Goal: Book appointment/travel/reservation

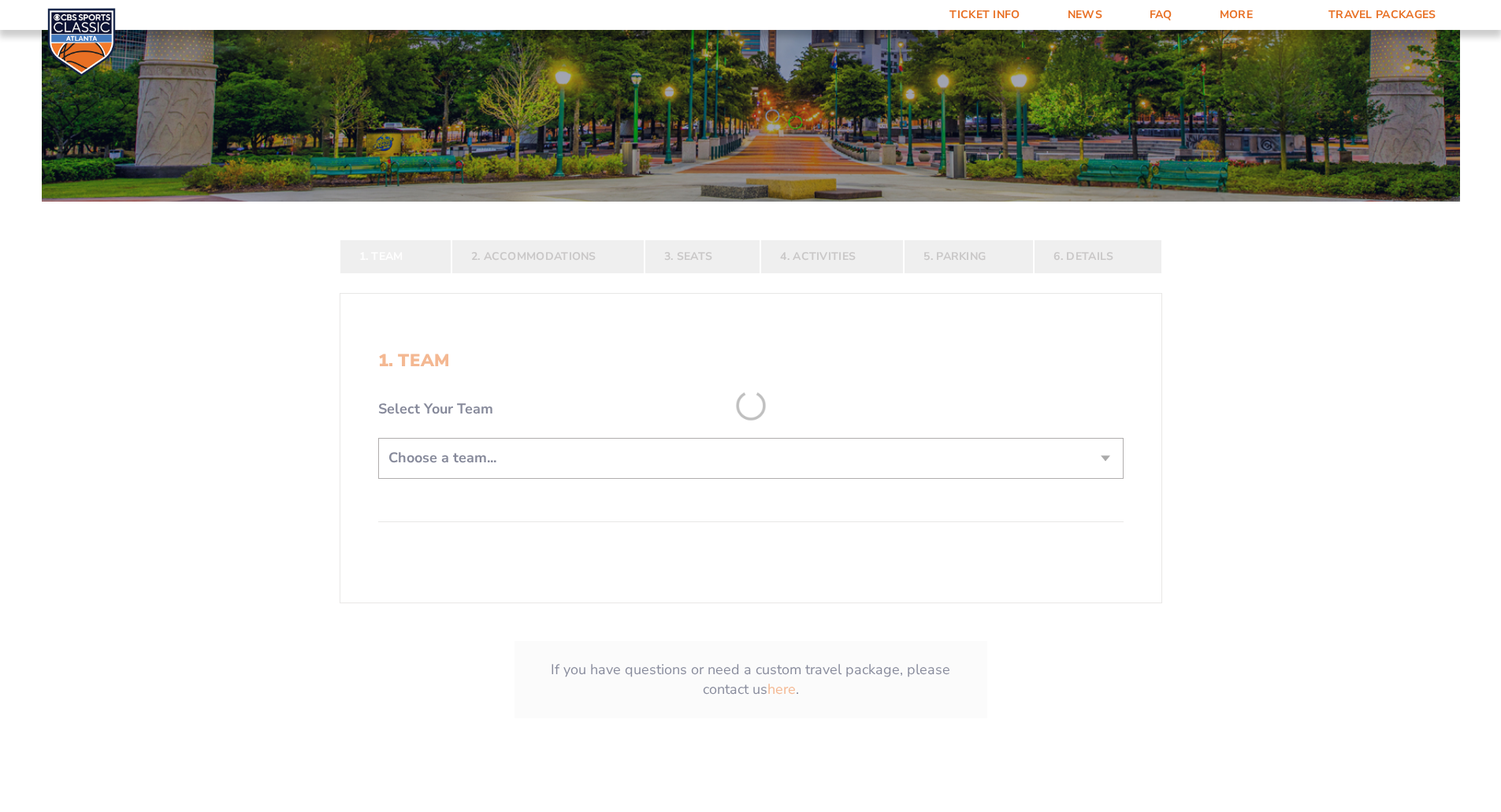
scroll to position [237, 0]
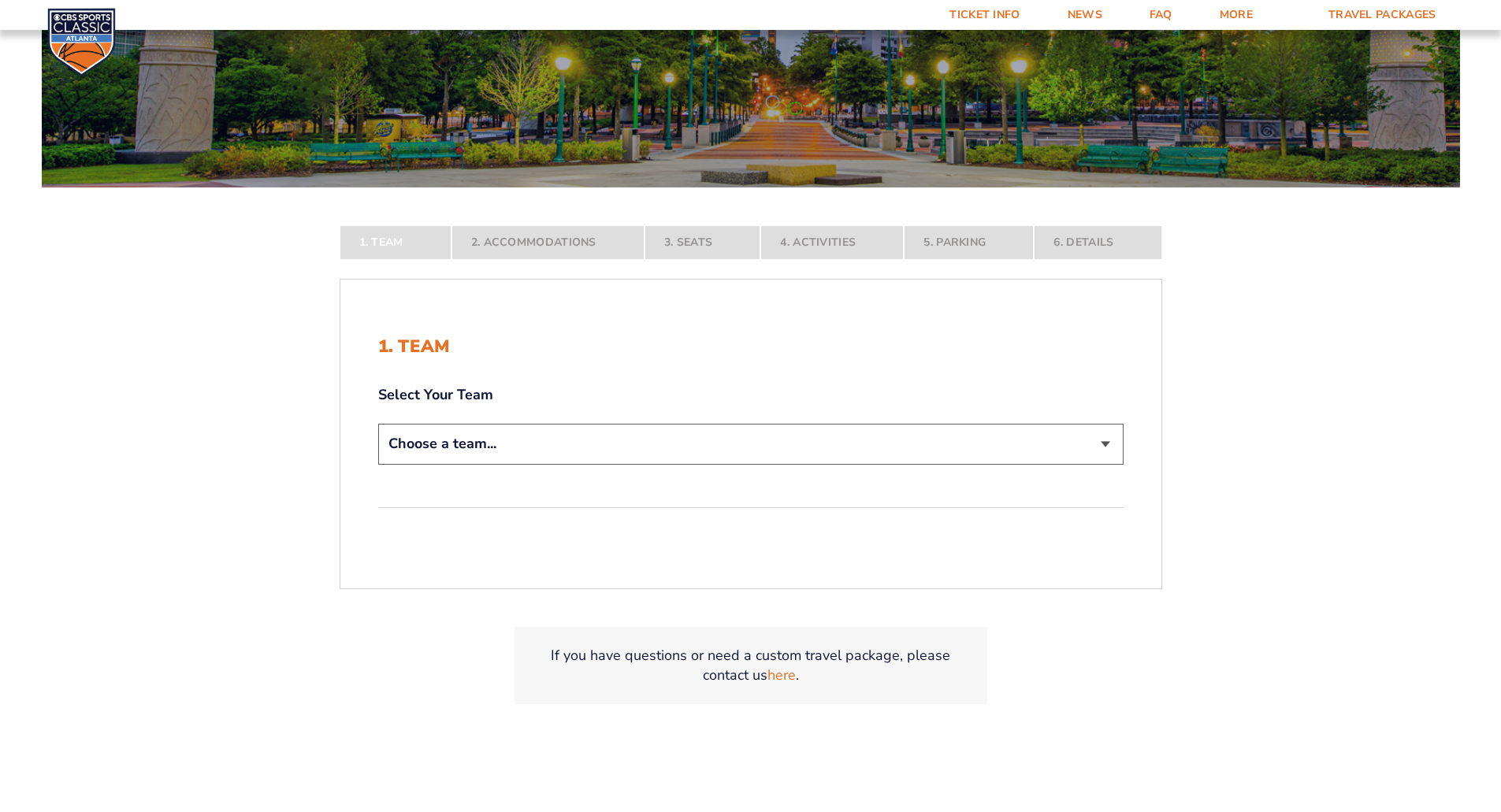
click at [737, 438] on select "Choose a team... [US_STATE] Wildcats [US_STATE] State Buckeyes [US_STATE] Tar H…" at bounding box center [750, 444] width 746 height 40
select select "12956"
click at [378, 464] on select "Choose a team... [US_STATE] Wildcats [US_STATE] State Buckeyes [US_STATE] Tar H…" at bounding box center [750, 444] width 746 height 40
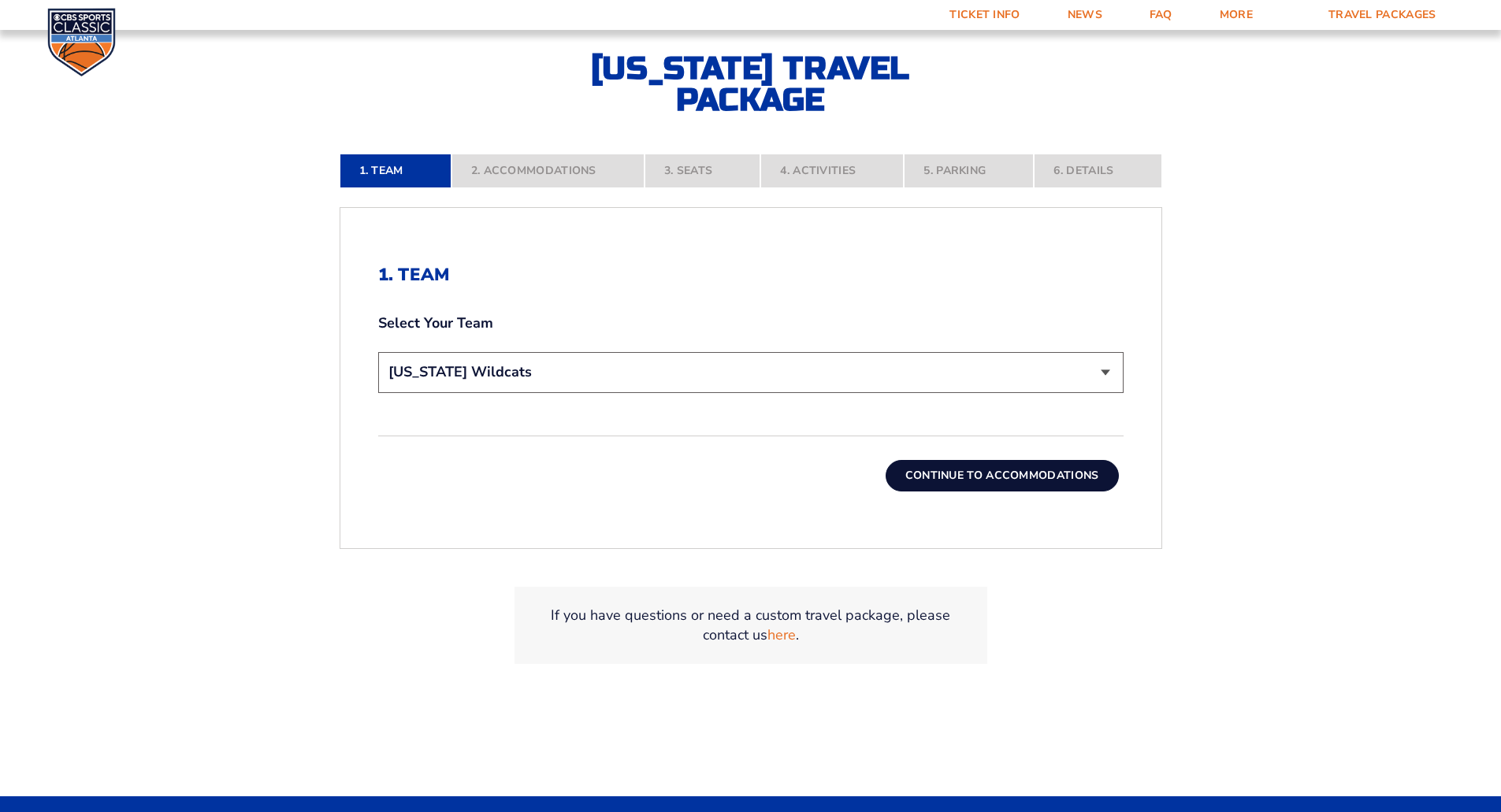
scroll to position [472, 0]
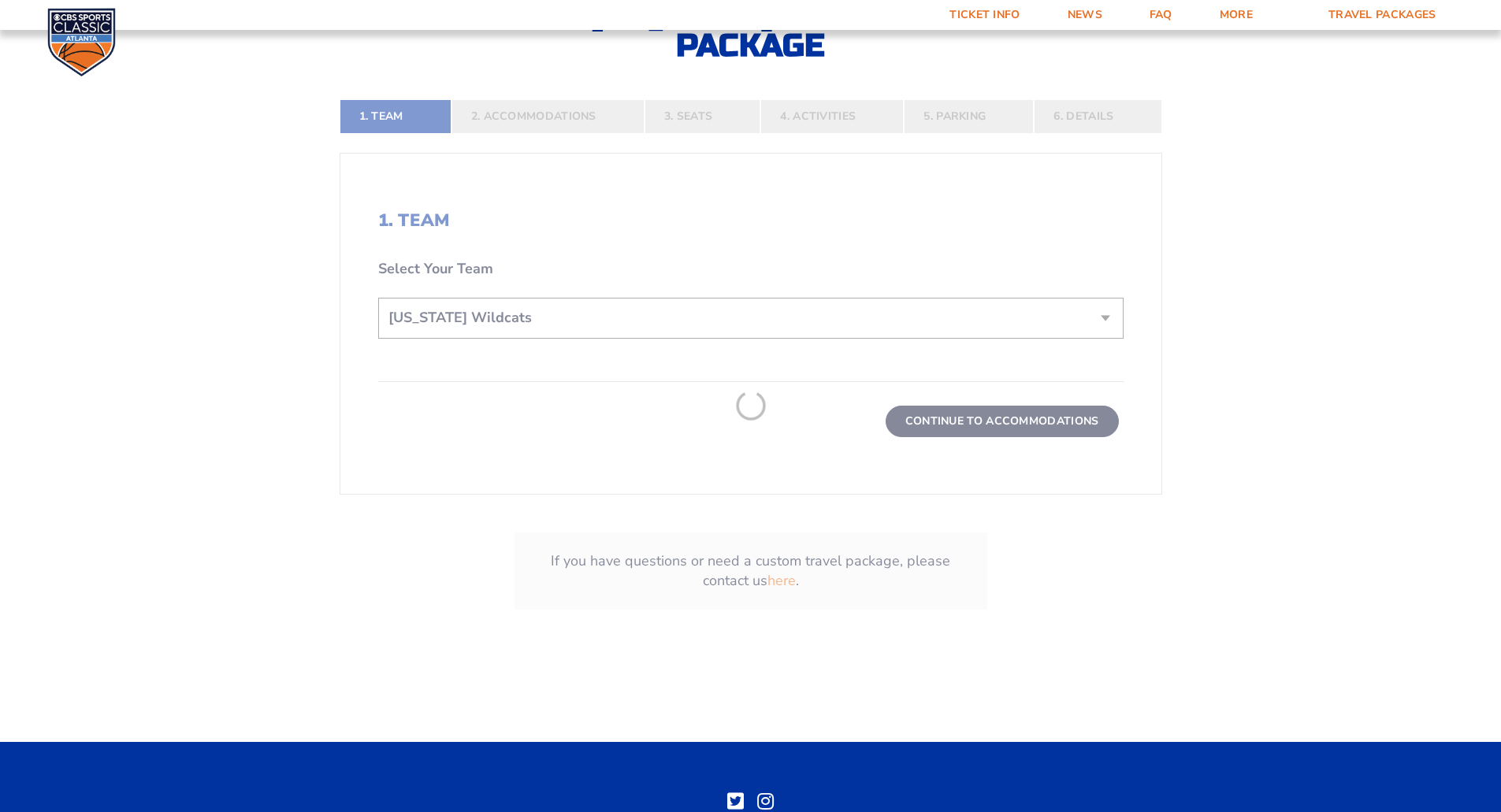
click at [953, 425] on form "[US_STATE] [US_STATE] Travel Package [US_STATE][GEOGRAPHIC_DATA] [US_STATE] Sta…" at bounding box center [750, 106] width 1501 height 1158
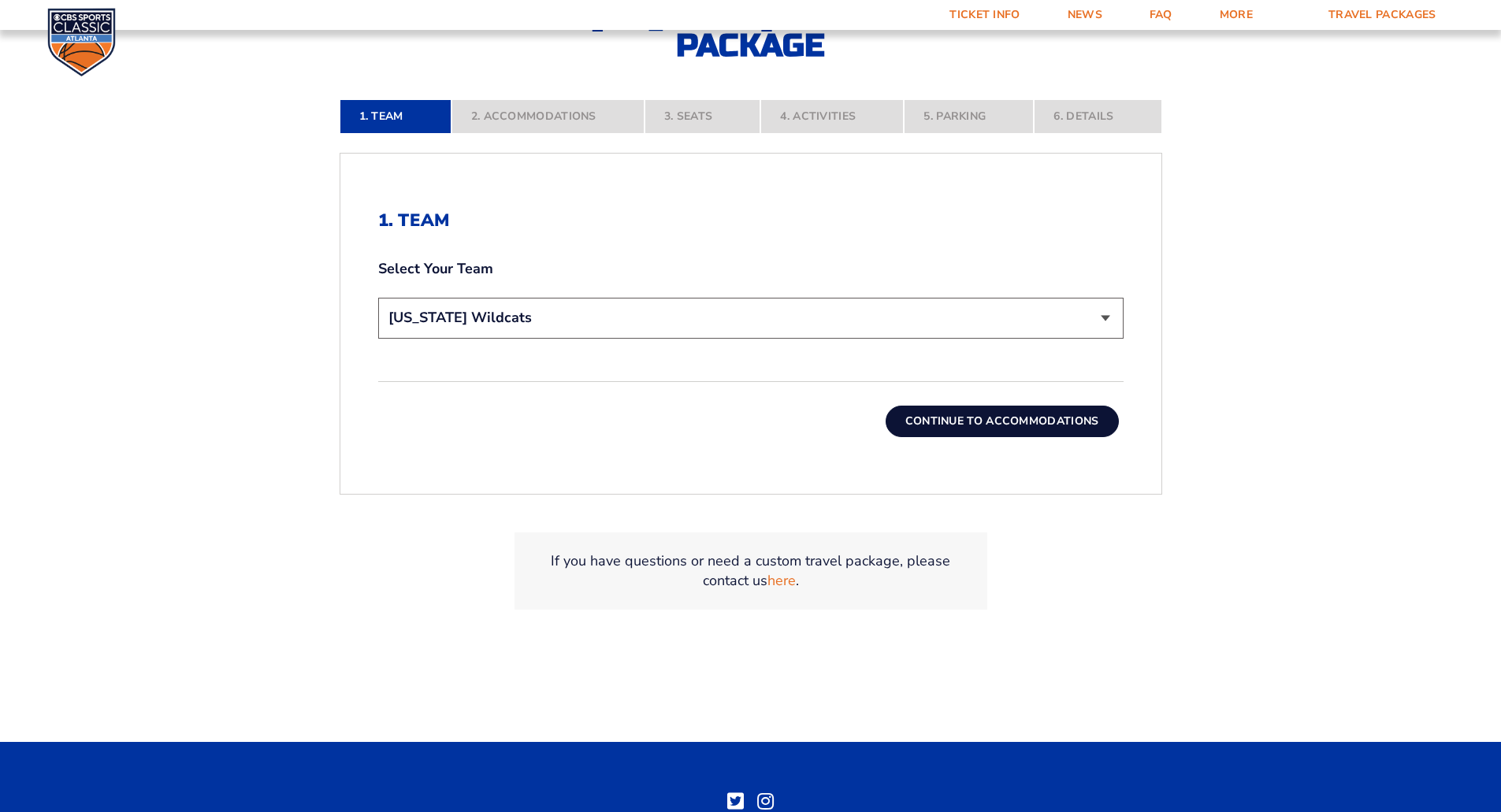
click at [953, 425] on button "Continue To Accommodations" at bounding box center [1002, 421] width 233 height 31
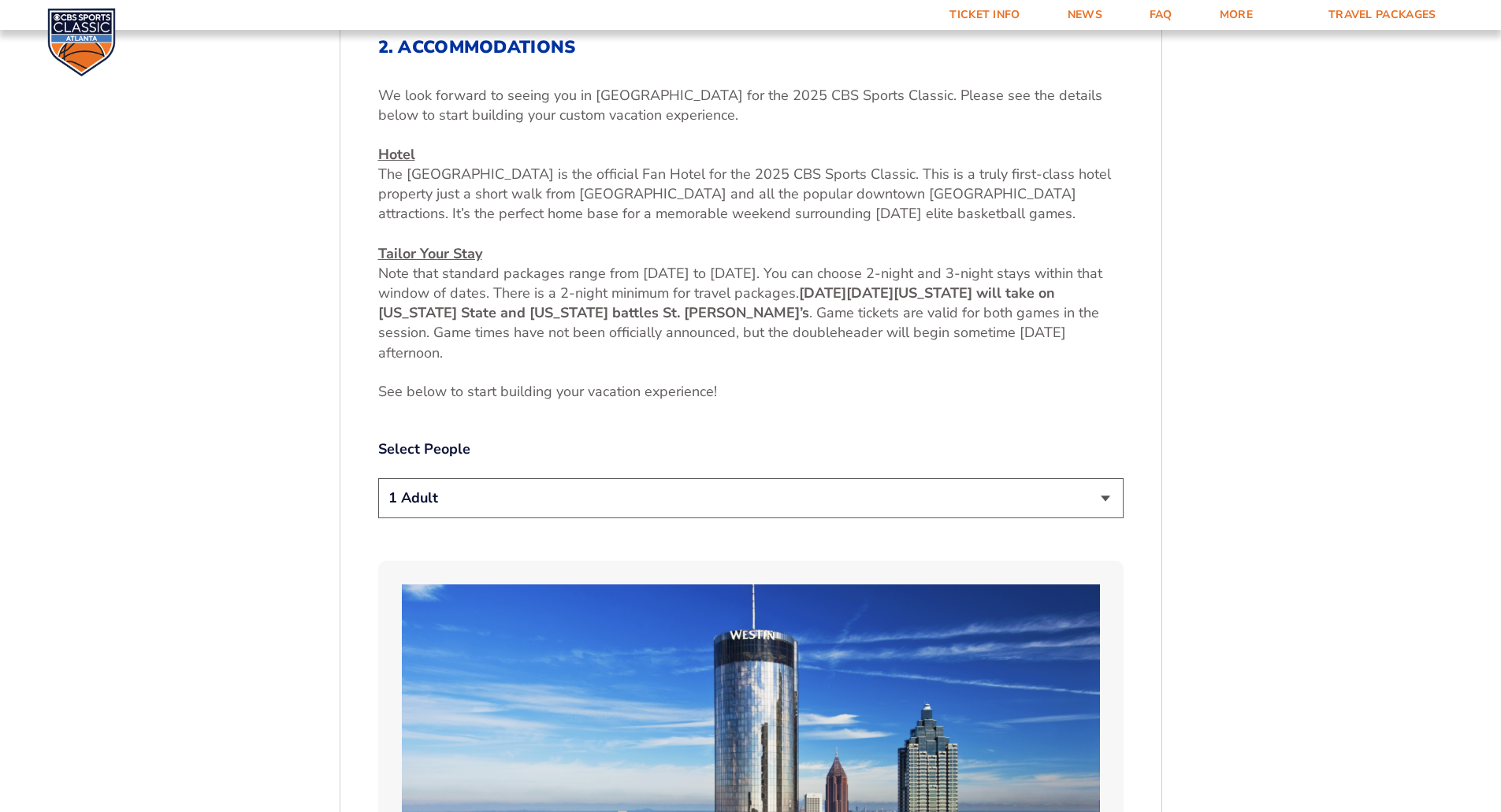
scroll to position [699, 0]
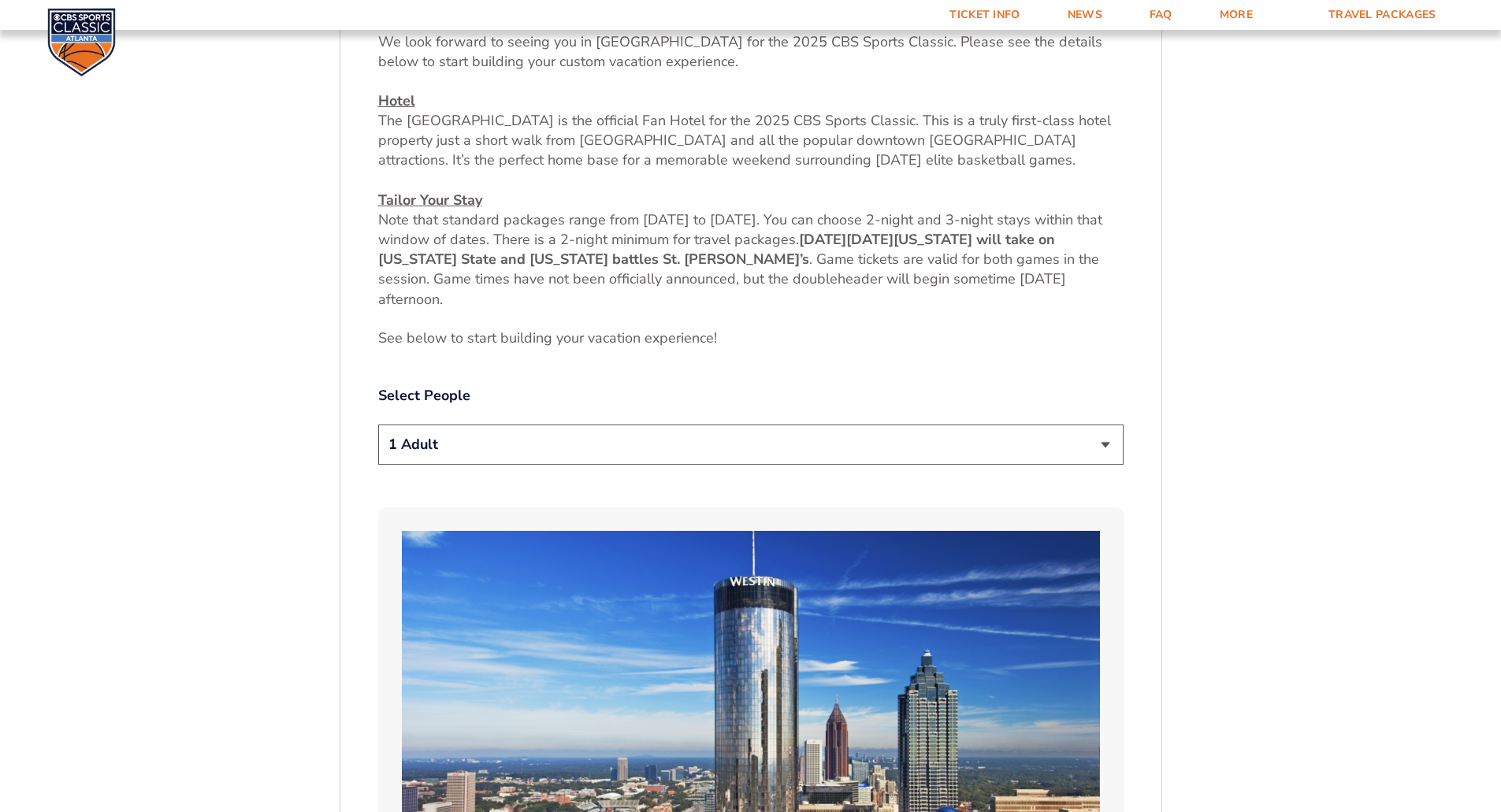
click at [1102, 441] on select "1 Adult 2 Adults 3 Adults 4 Adults 2 Adults + 1 Child 2 Adults + 2 Children 2 A…" at bounding box center [750, 444] width 746 height 40
select select "2 Adults"
click at [378, 424] on select "1 Adult 2 Adults 3 Adults 4 Adults 2 Adults + 1 Child 2 Adults + 2 Children 2 A…" at bounding box center [750, 444] width 746 height 40
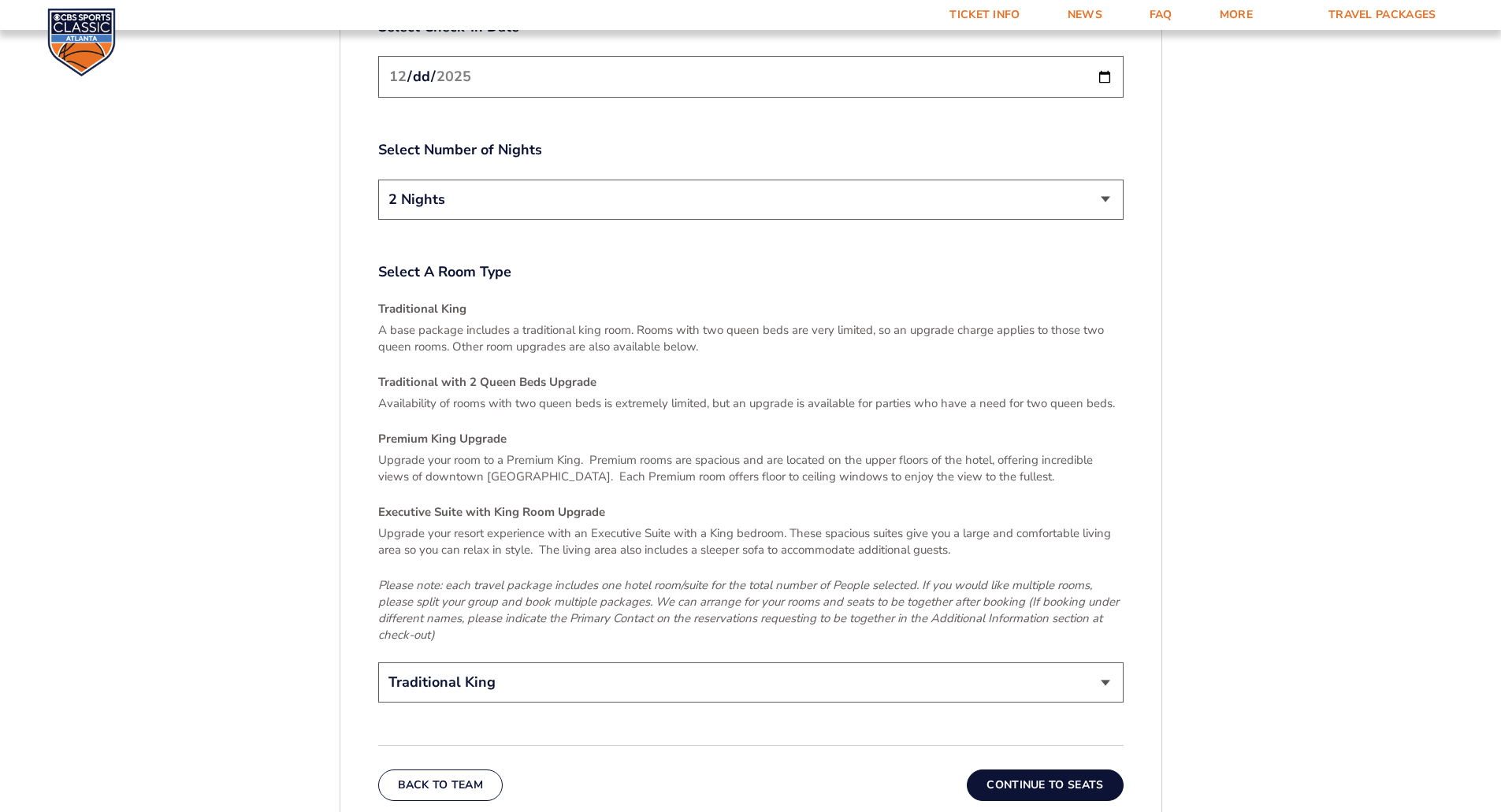
scroll to position [2196, 0]
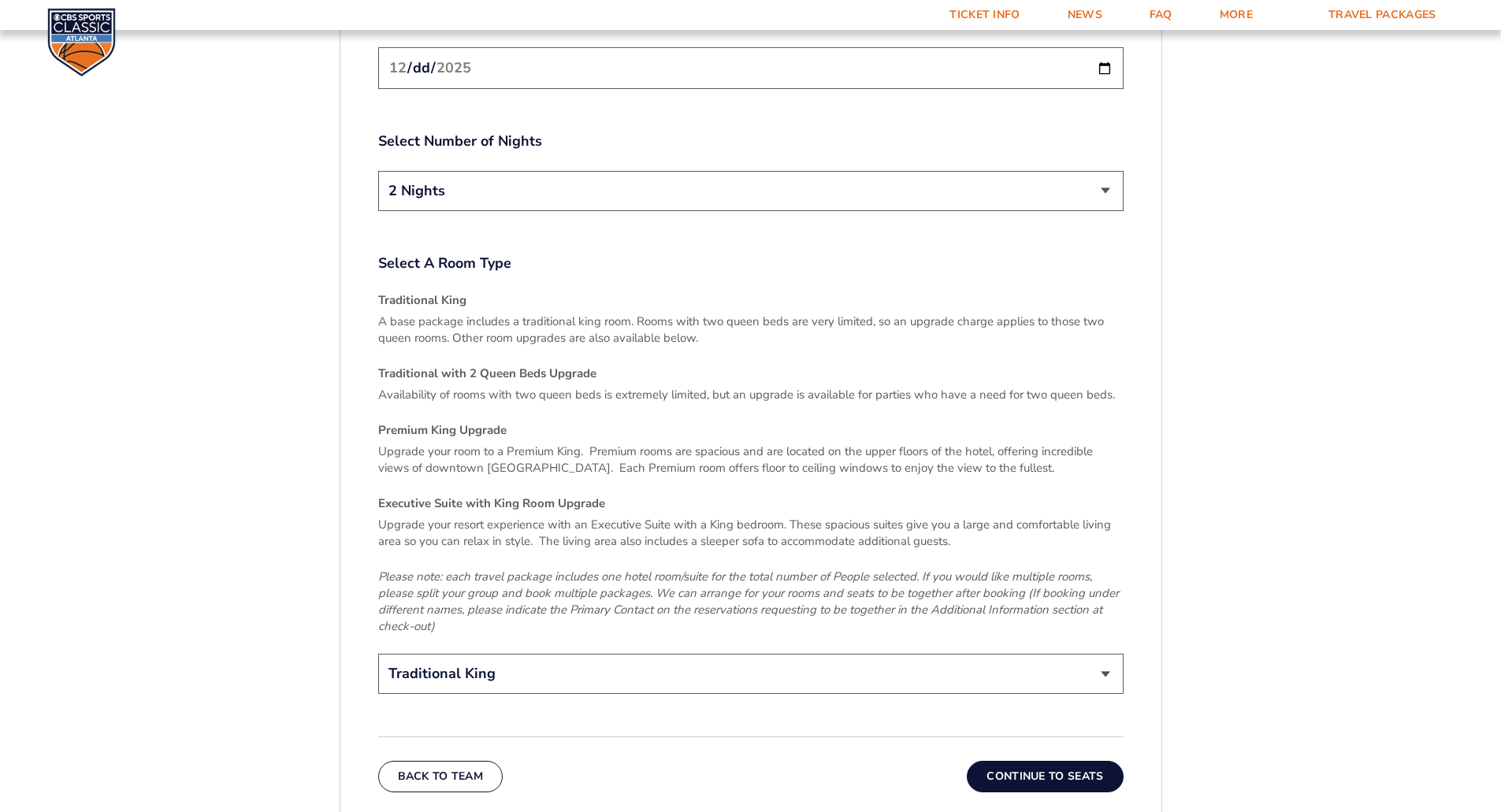
click at [1043, 761] on button "Continue To Seats" at bounding box center [1044, 777] width 156 height 31
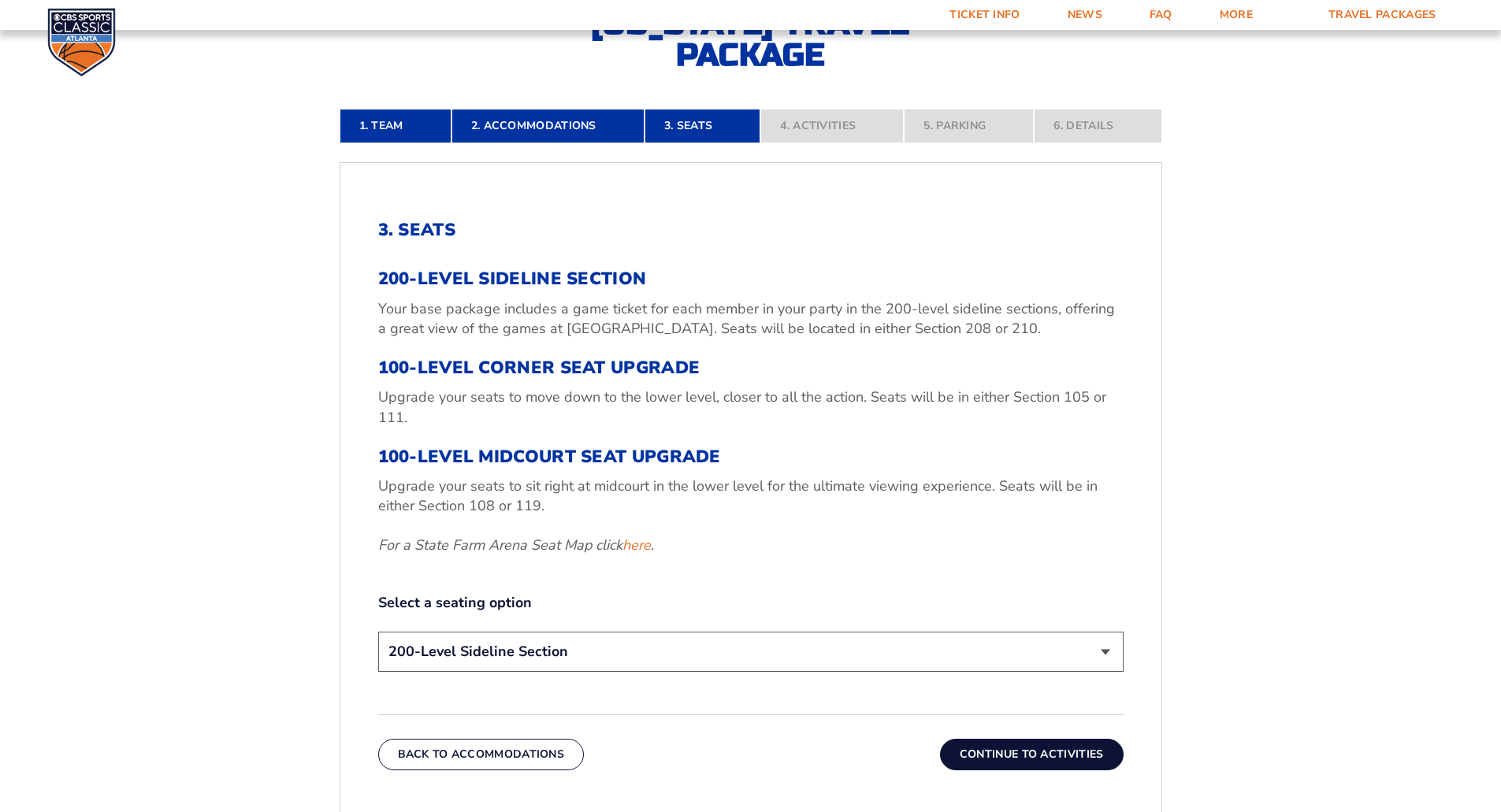
scroll to position [542, 0]
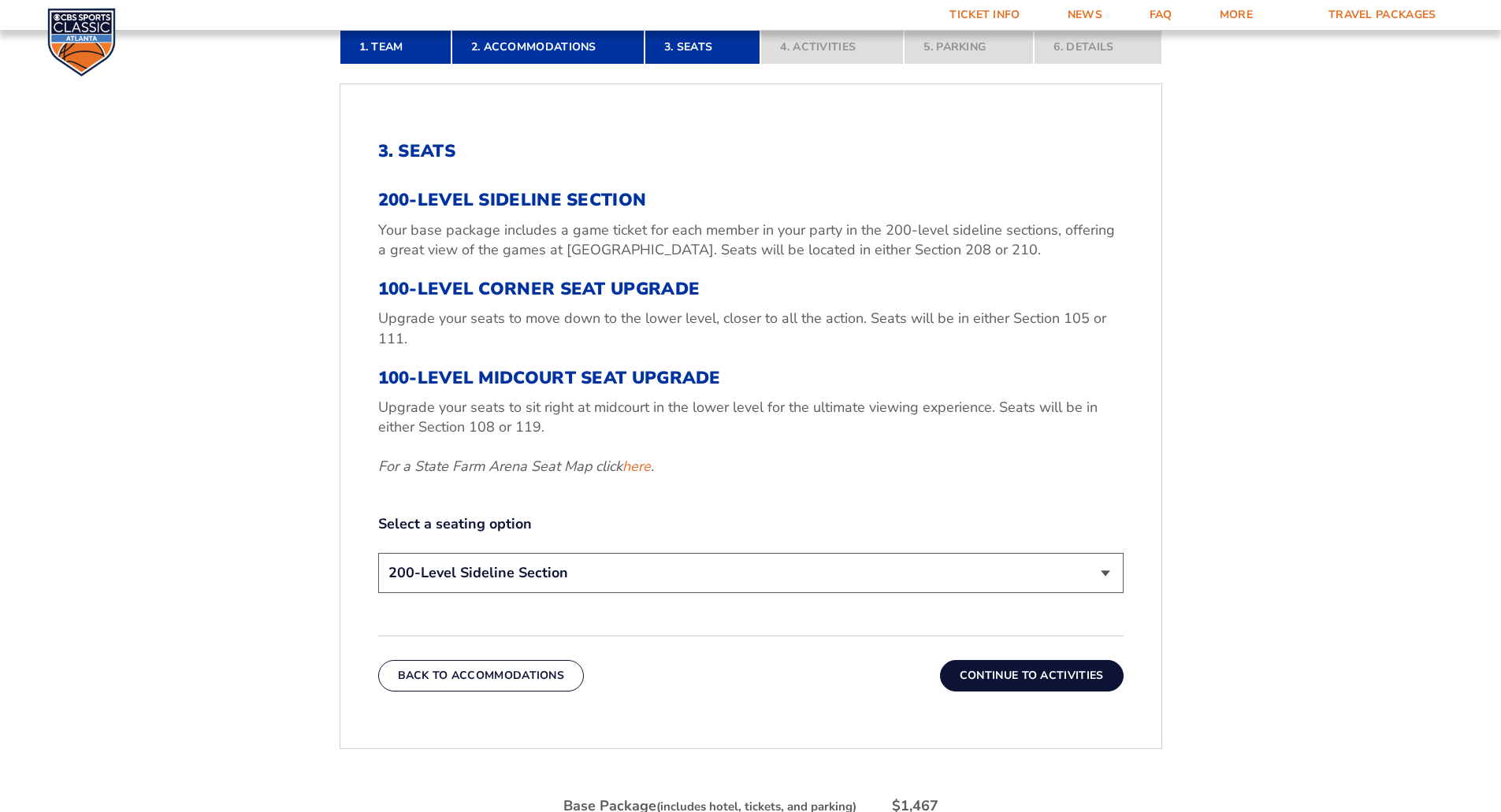
click at [1034, 674] on button "Continue To Activities" at bounding box center [1031, 676] width 184 height 31
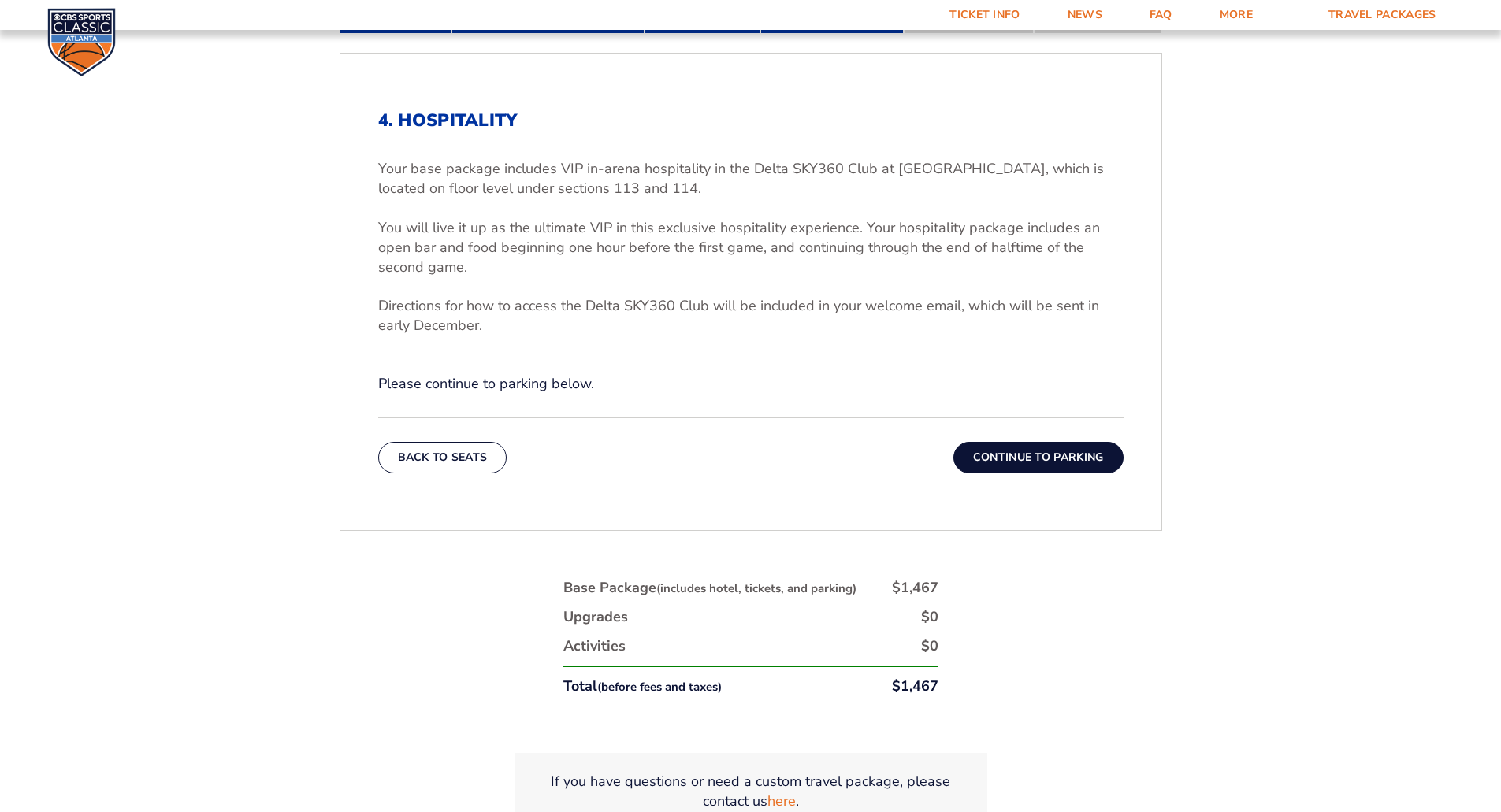
scroll to position [621, 0]
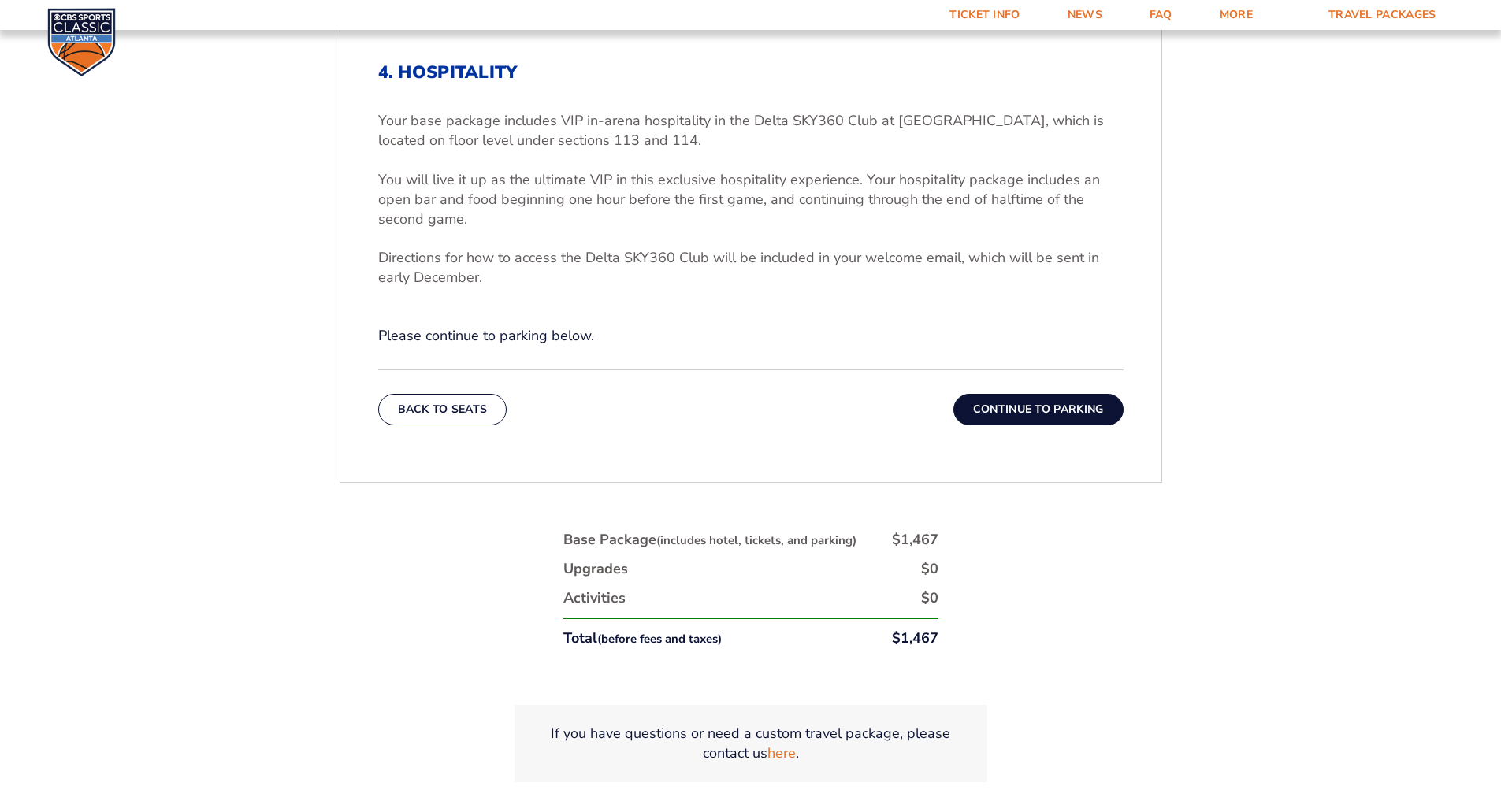
click at [1044, 414] on button "Continue To Parking" at bounding box center [1038, 409] width 170 height 31
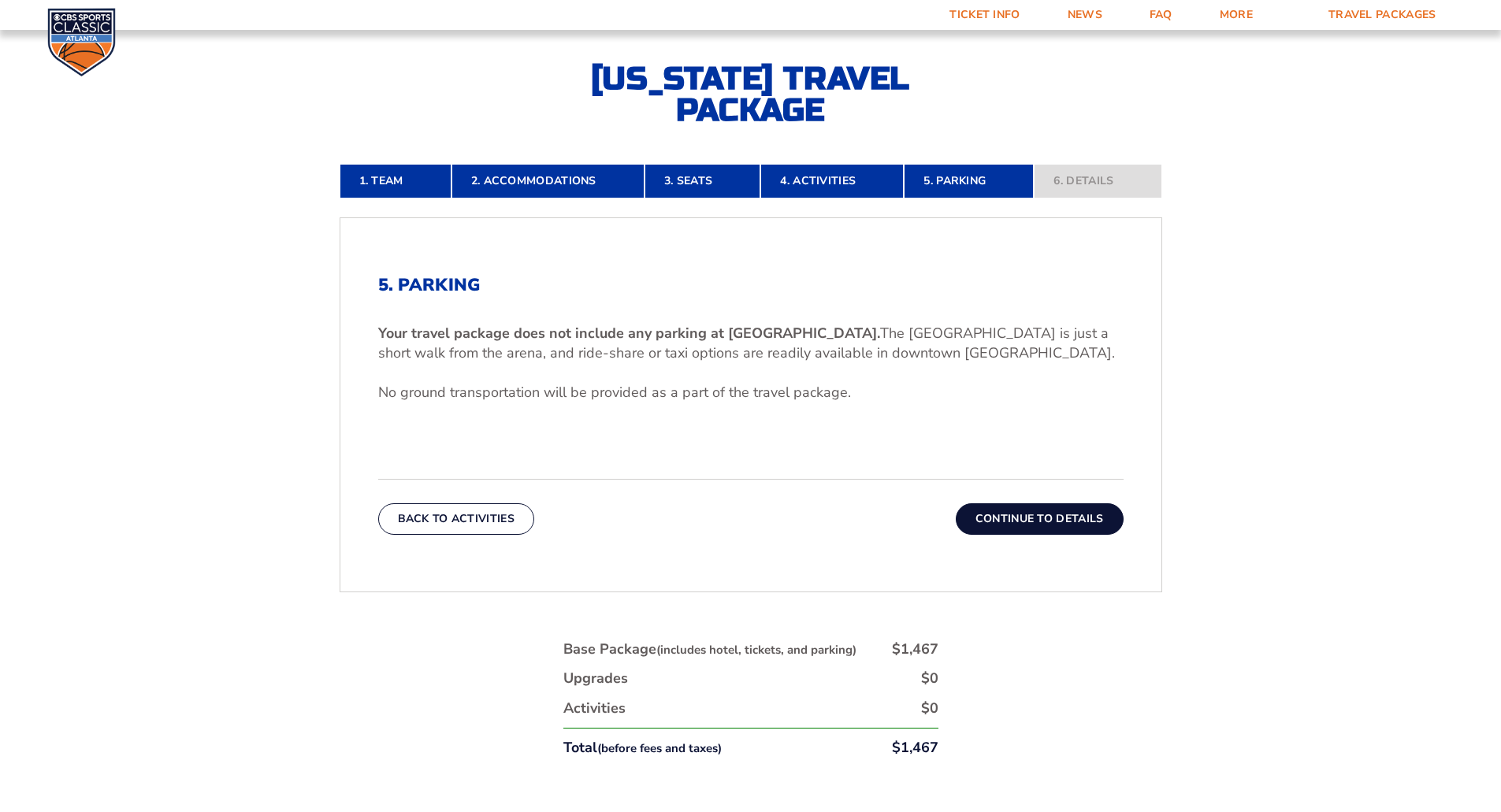
scroll to position [385, 0]
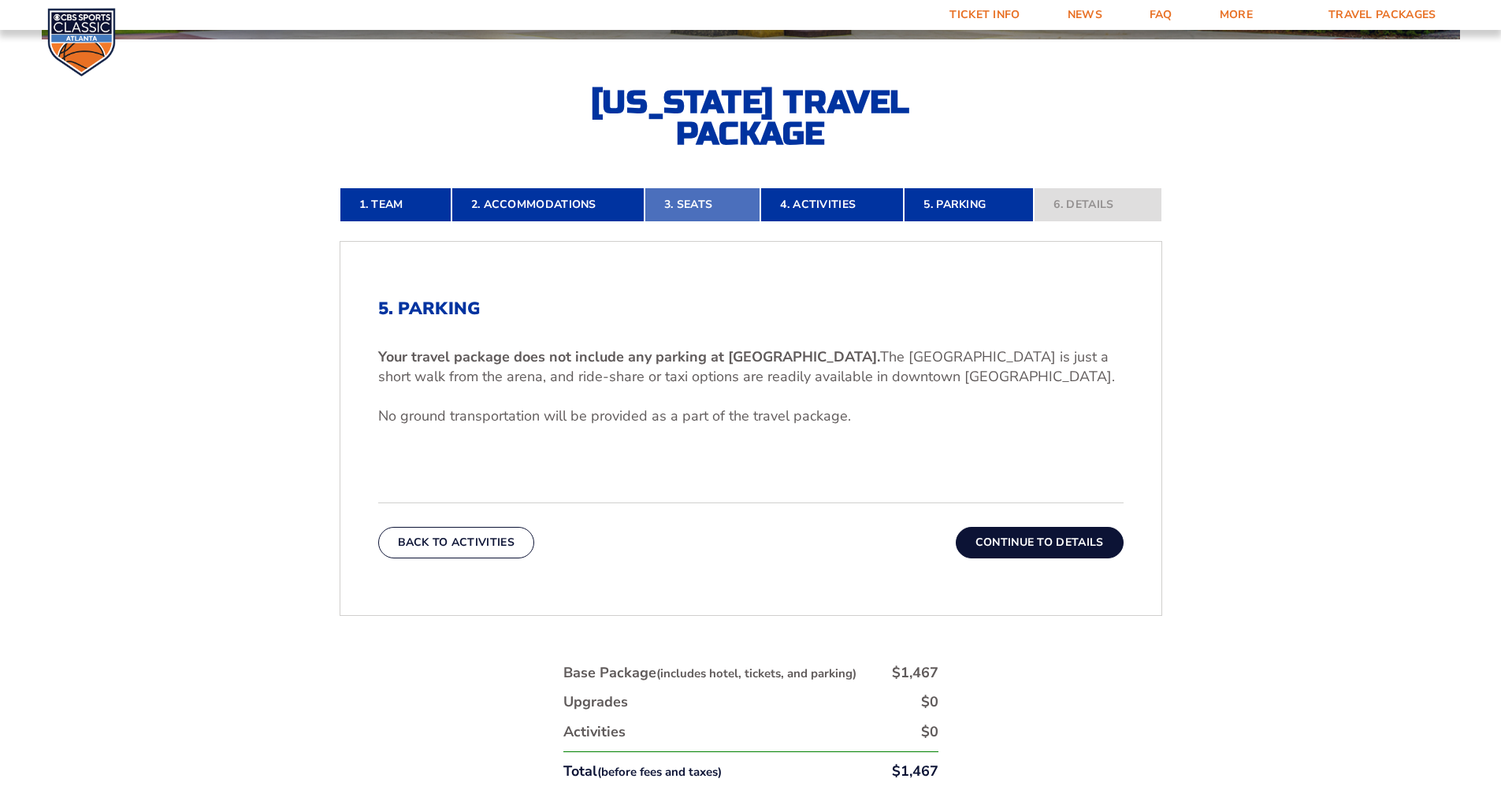
click at [709, 205] on link "3. Seats" at bounding box center [702, 204] width 116 height 34
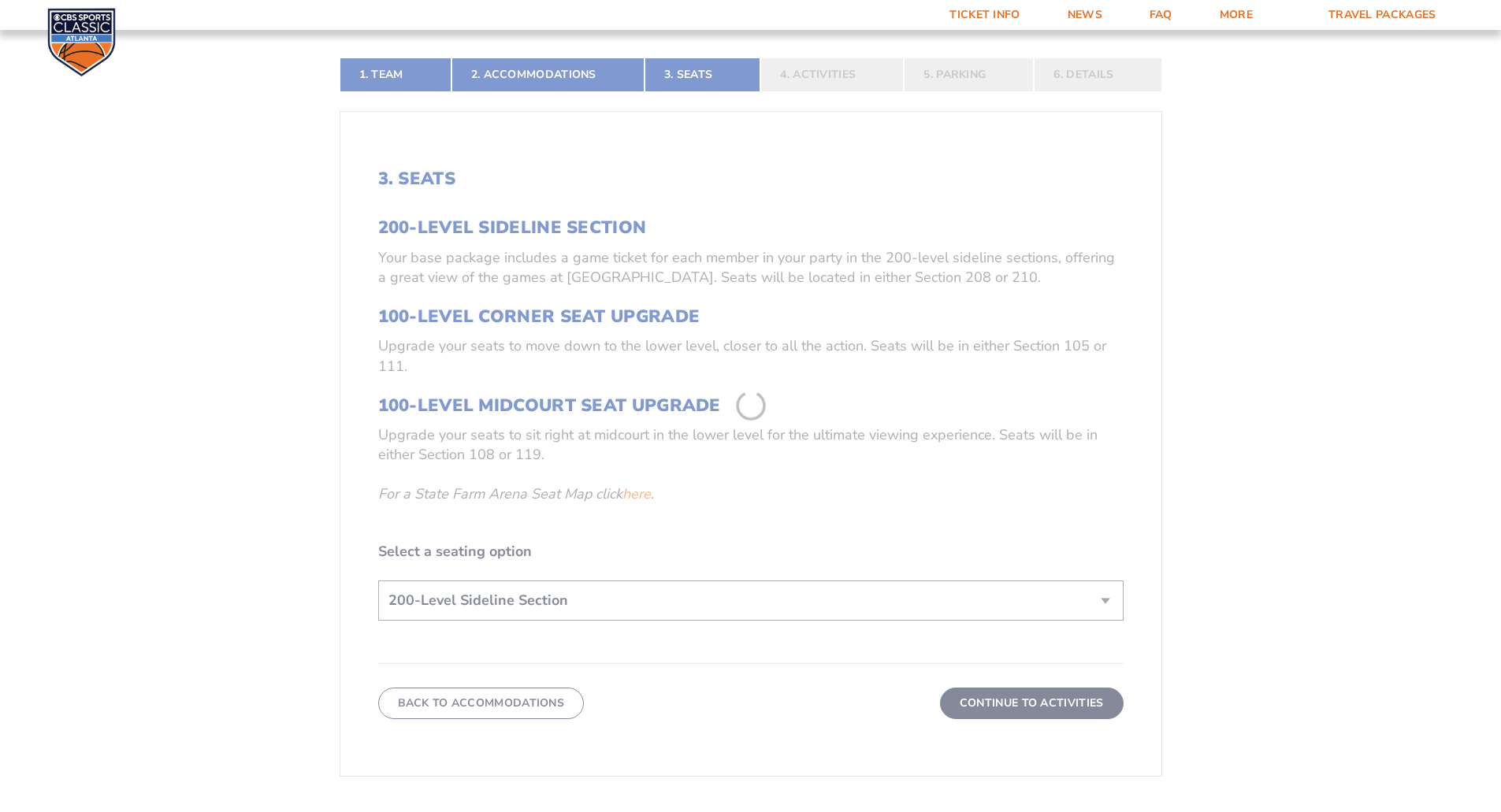
scroll to position [542, 0]
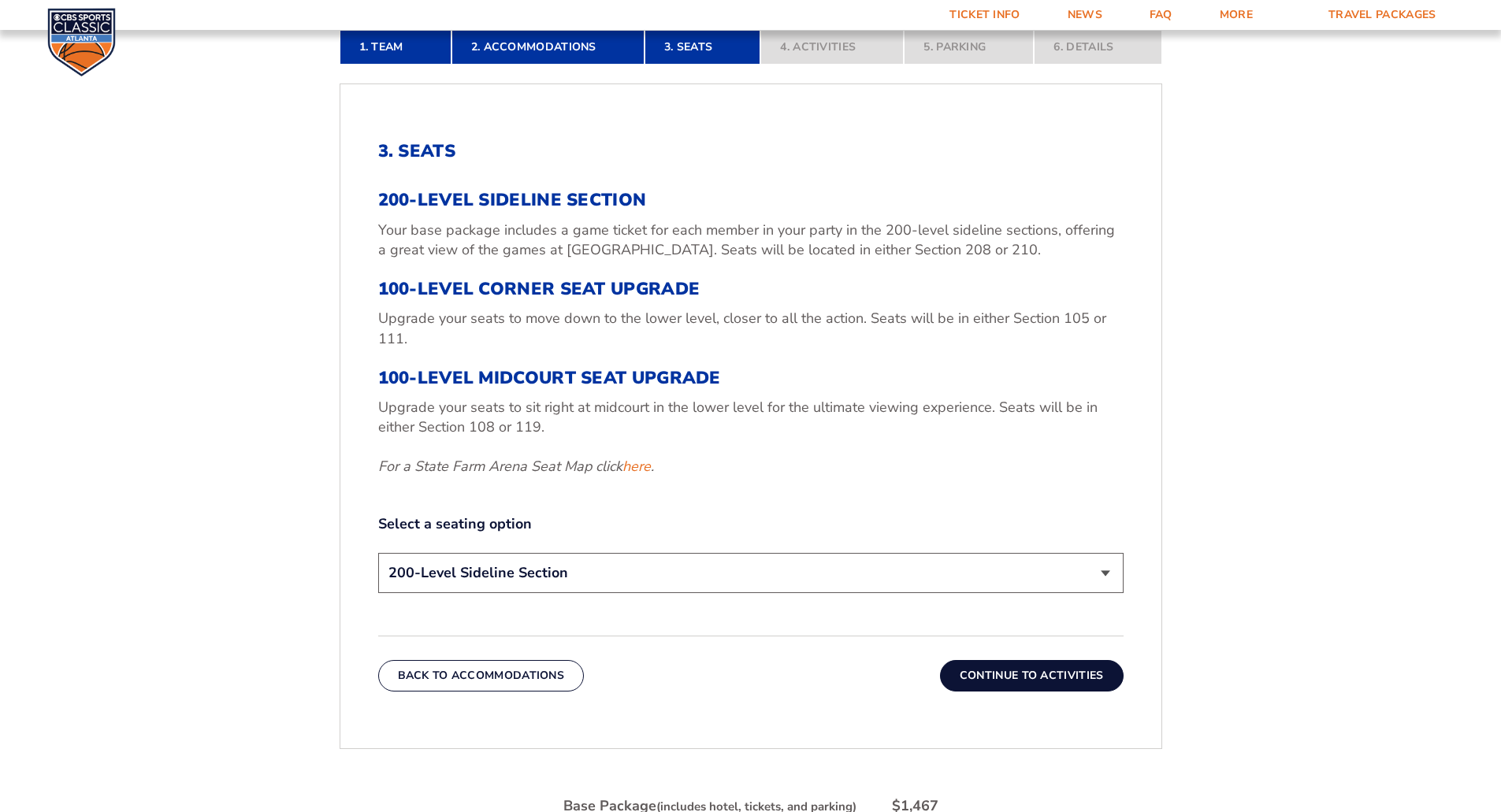
click at [679, 574] on select "200-Level Sideline Section 100-Level Corner Seat Upgrade (+$120 per person) 100…" at bounding box center [750, 572] width 746 height 40
select select "100-Level Midcourt Seat Upgrade"
click at [378, 553] on select "200-Level Sideline Section 100-Level Corner Seat Upgrade (+$120 per person) 100…" at bounding box center [750, 572] width 746 height 40
click at [1045, 677] on button "Continue To Activities" at bounding box center [1031, 676] width 184 height 31
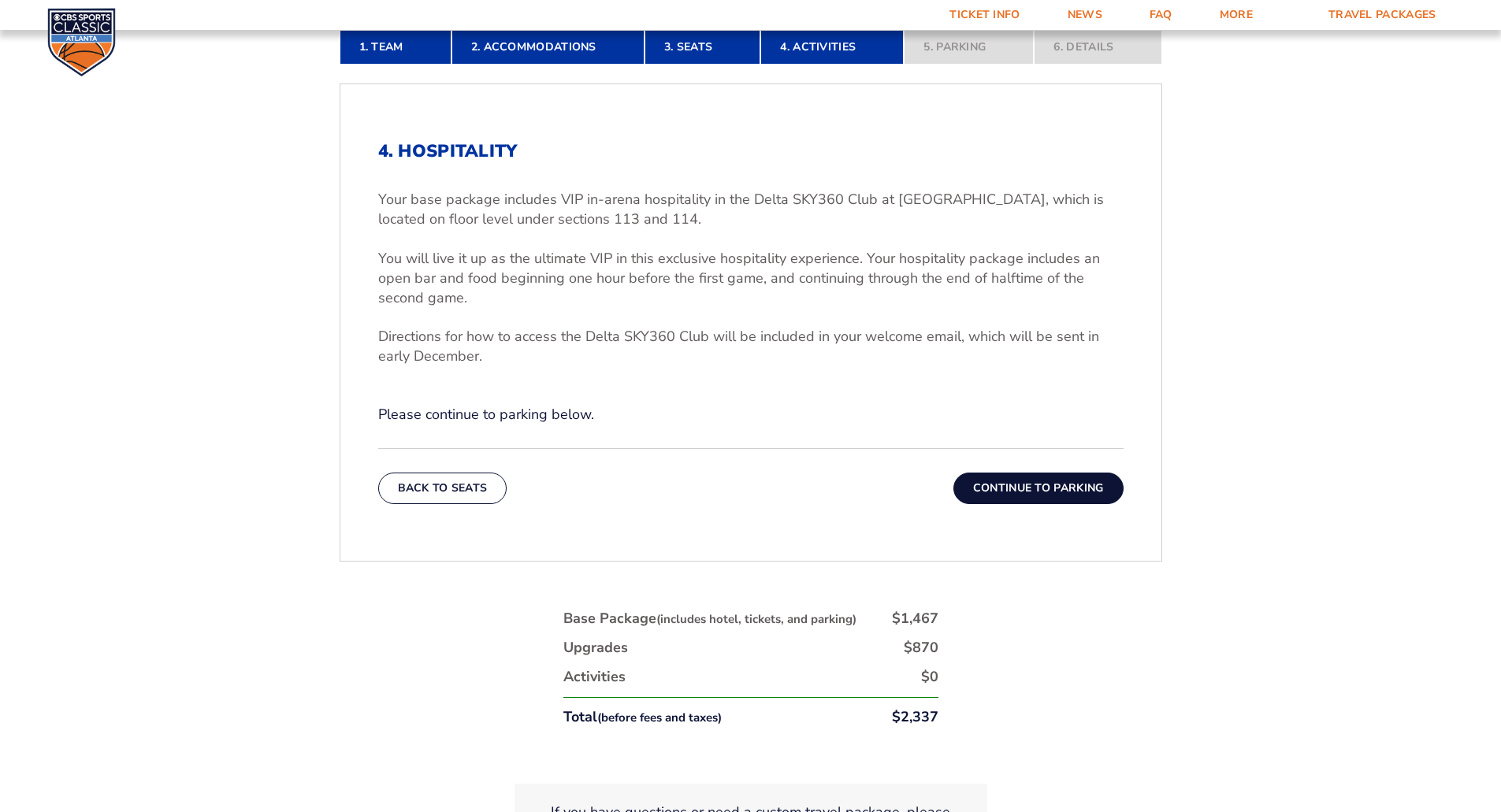
click at [1028, 483] on button "Continue To Parking" at bounding box center [1038, 488] width 170 height 31
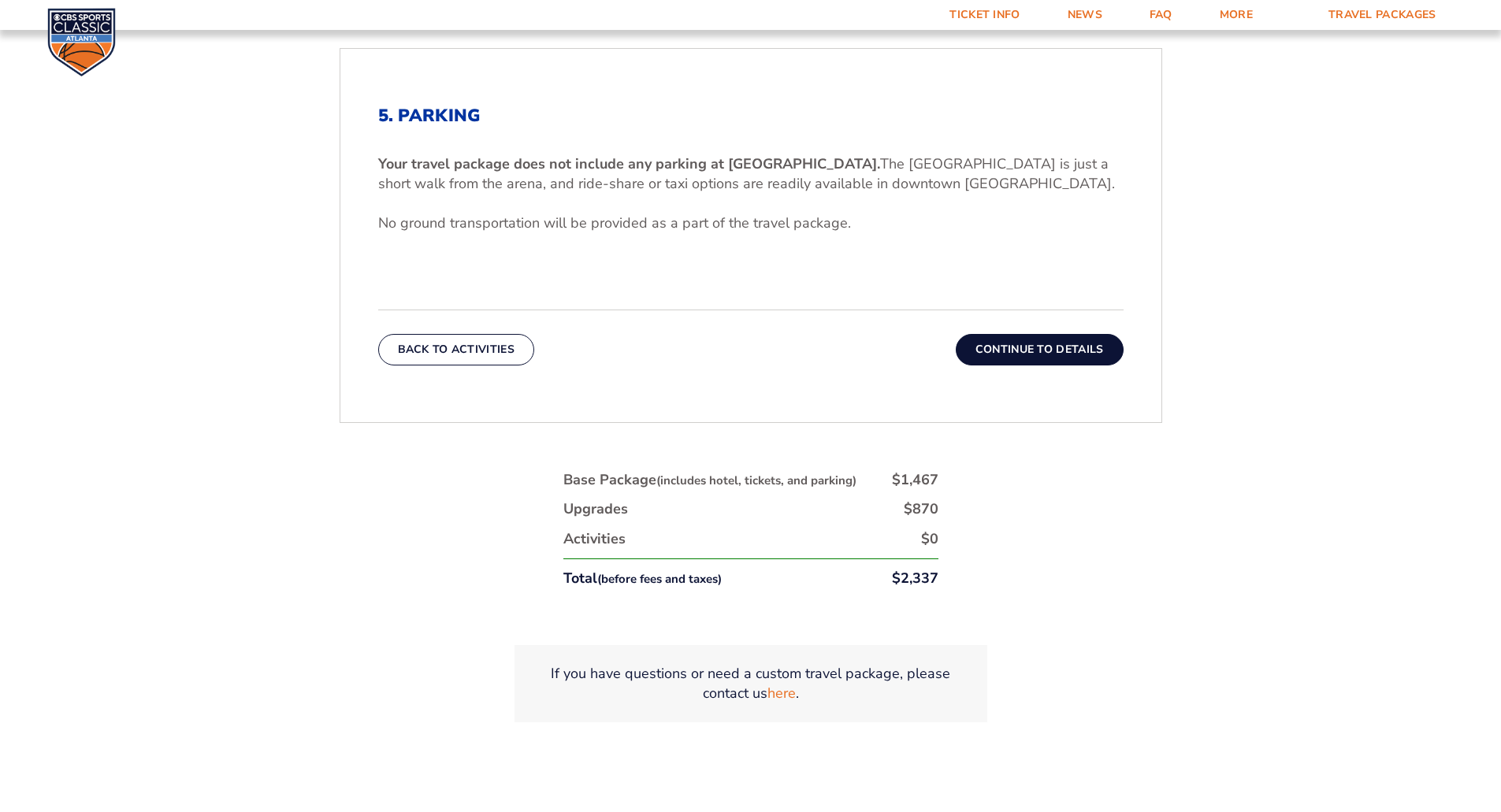
scroll to position [621, 0]
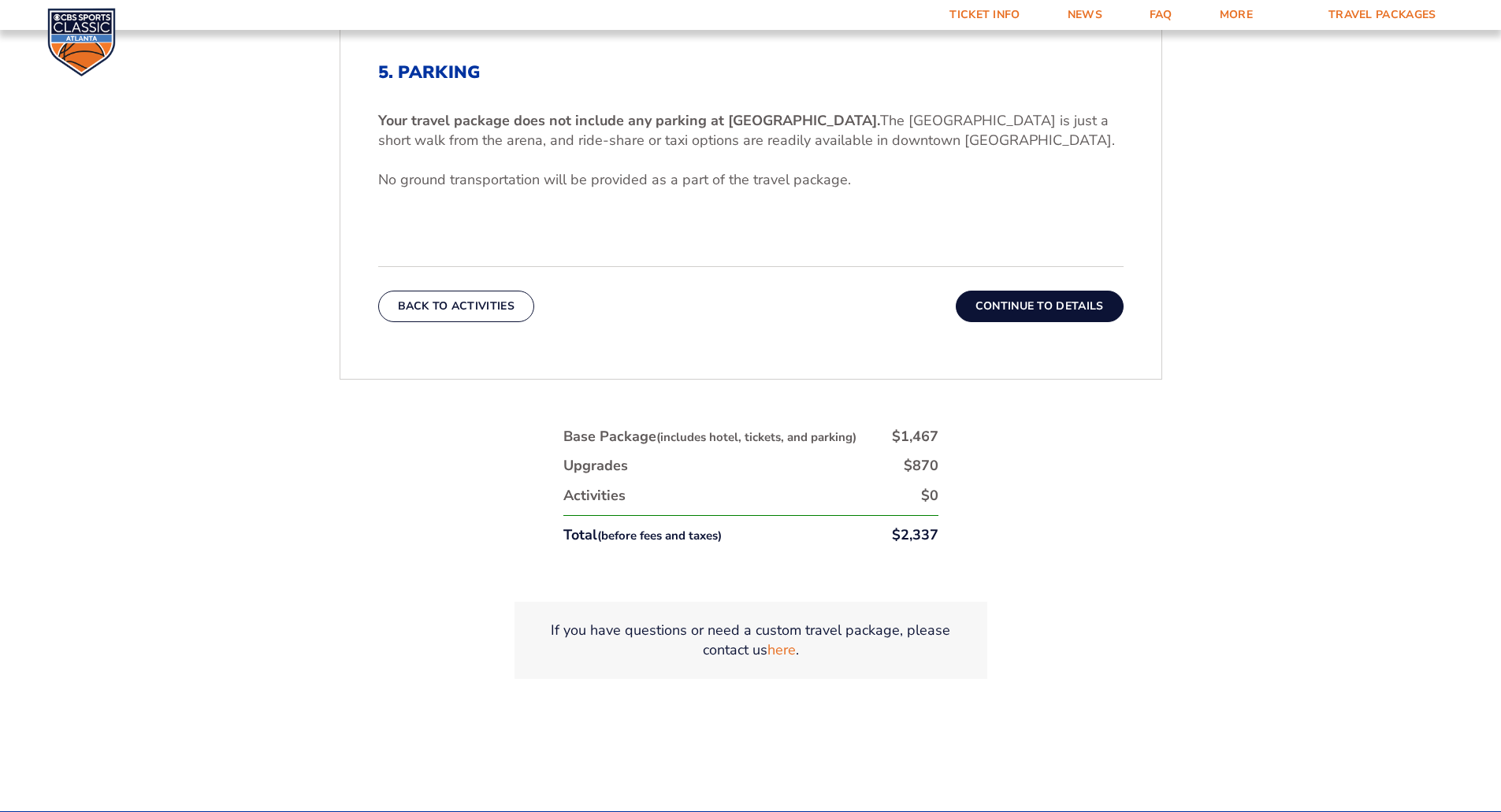
click at [409, 622] on div "1. Team 2. Accommodations 3. Seats 4. Activities 5. Parking 6. Details 1. Team …" at bounding box center [750, 335] width 899 height 842
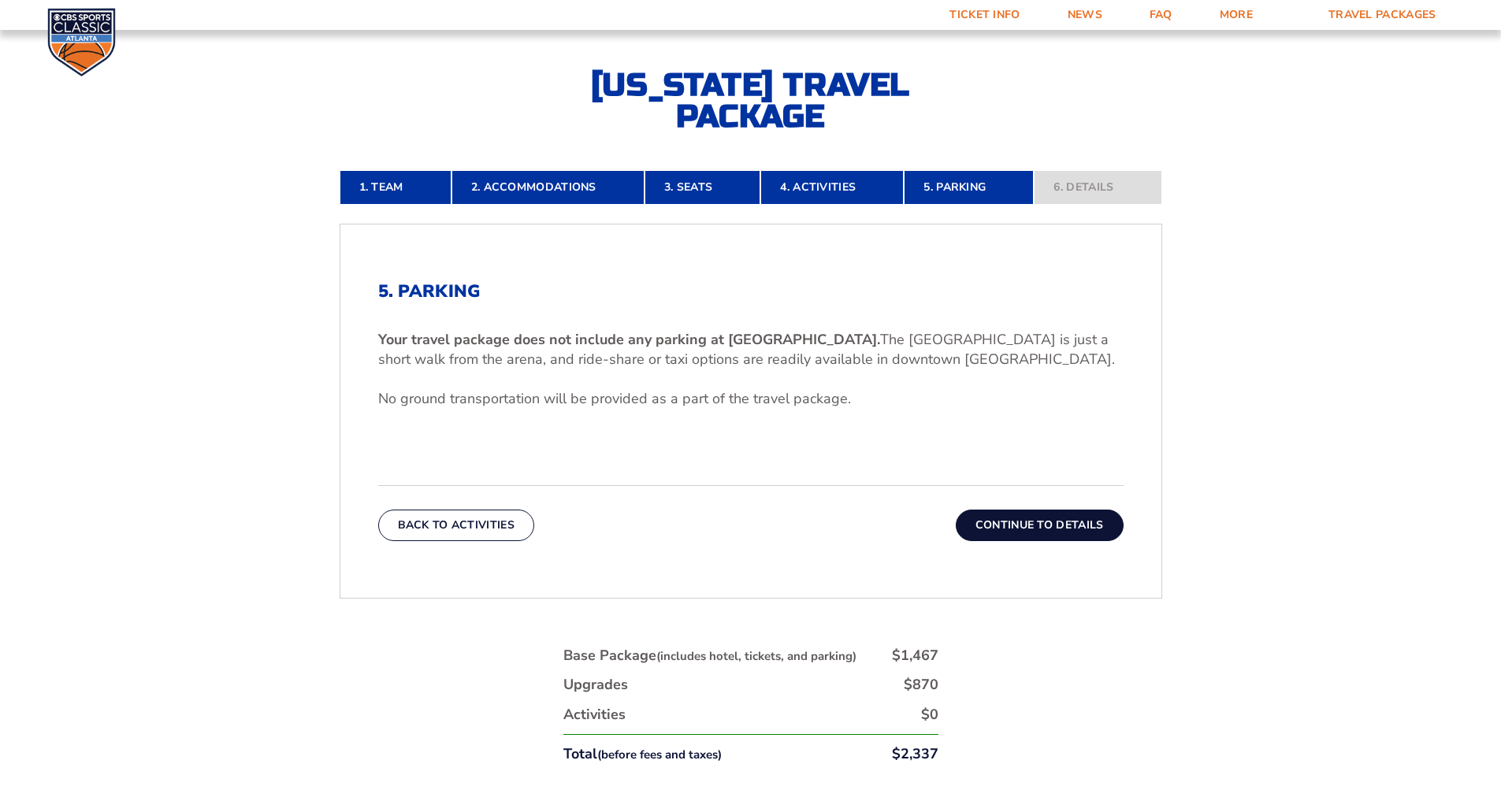
scroll to position [438, 0]
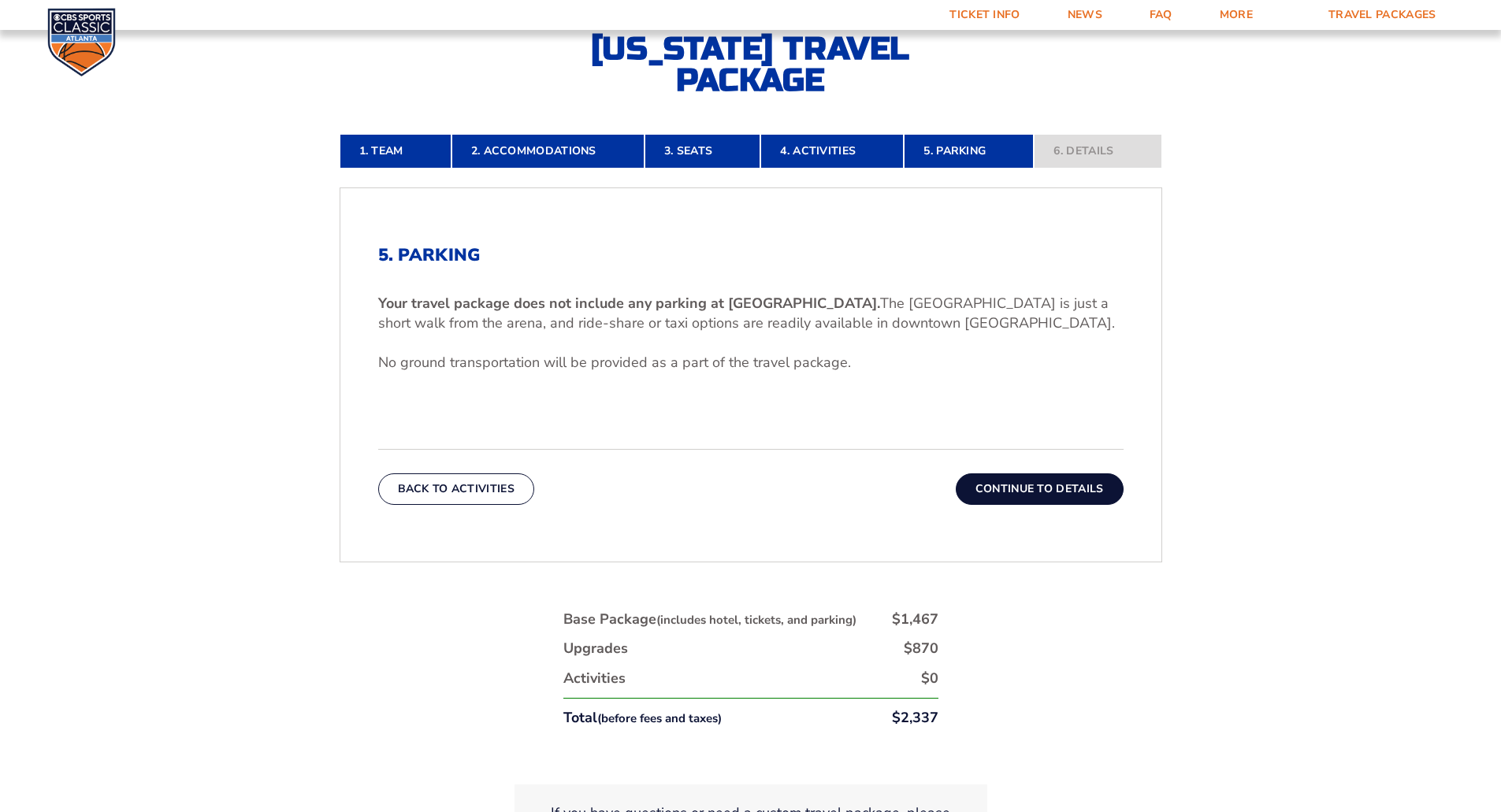
click at [1032, 480] on button "Continue To Details" at bounding box center [1039, 489] width 168 height 31
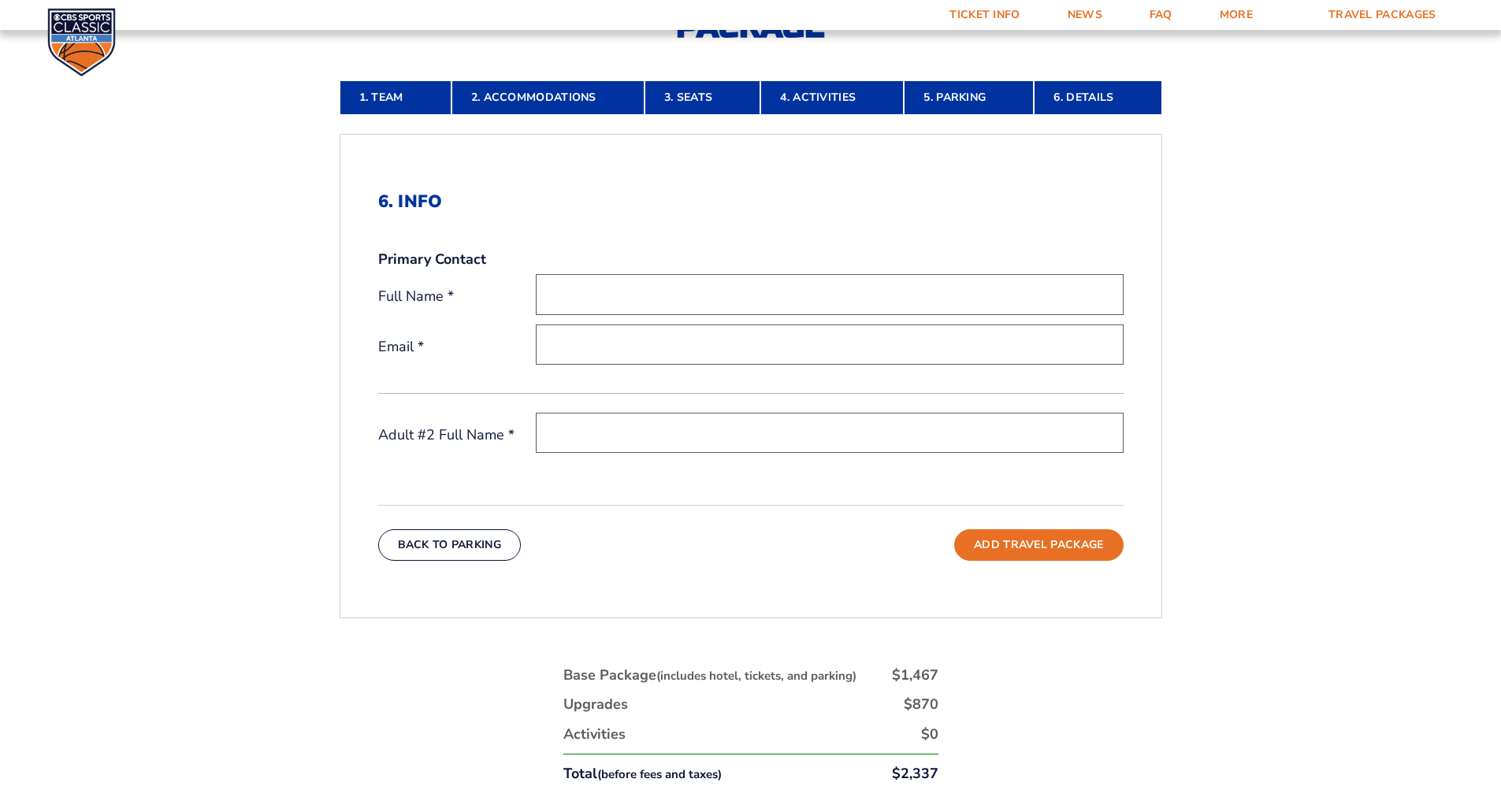
scroll to position [463, 0]
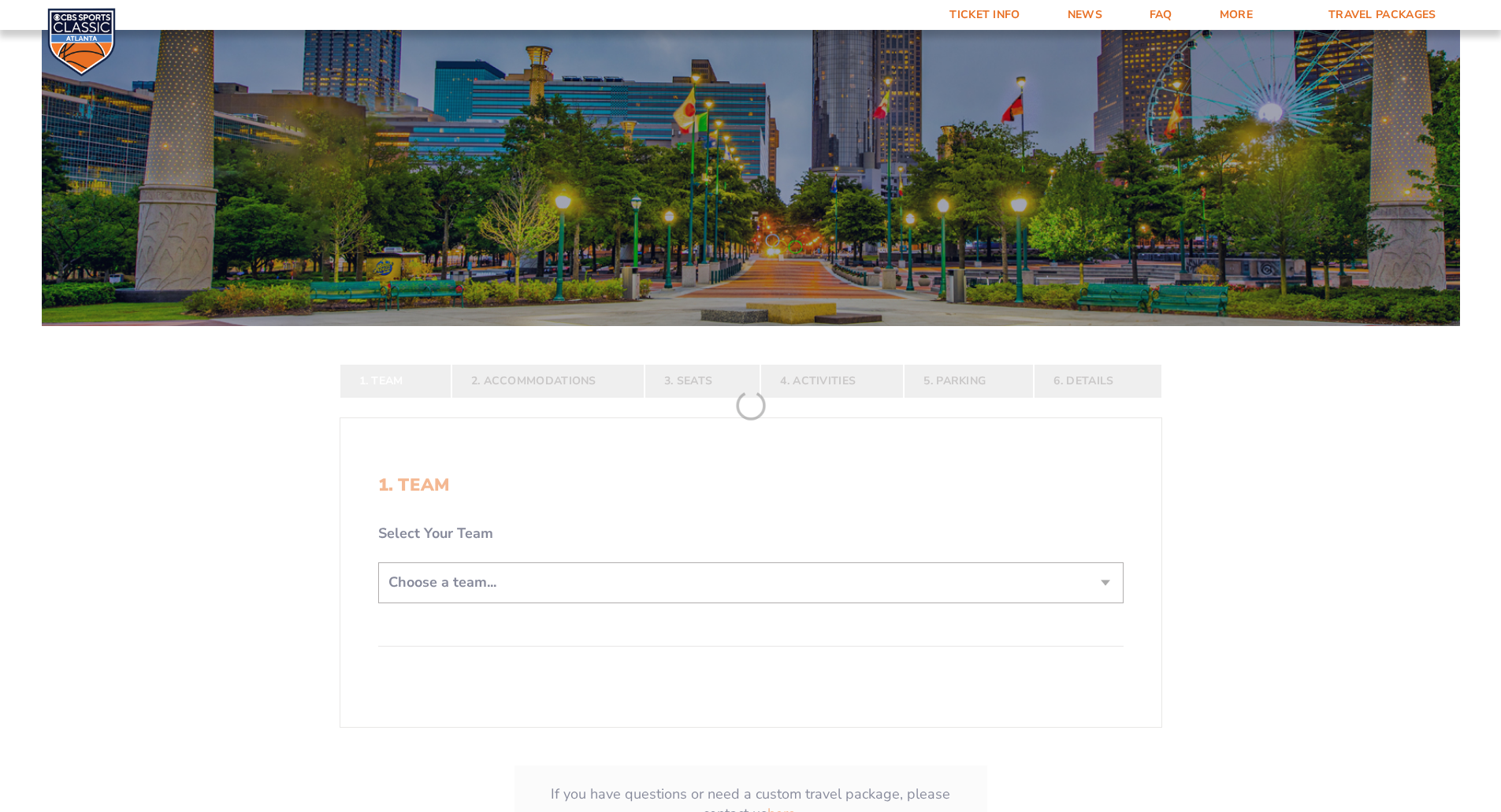
scroll to position [315, 0]
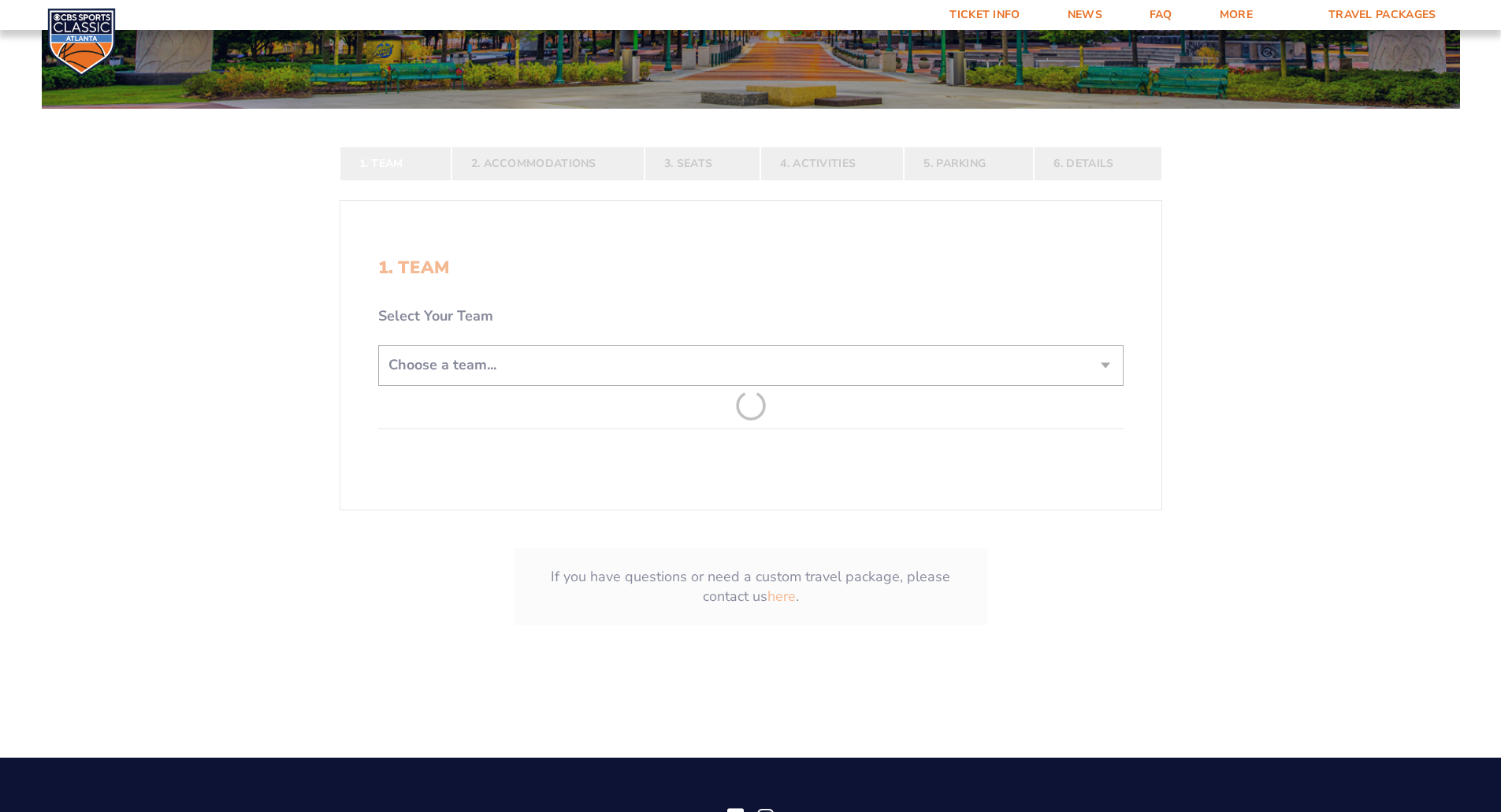
click at [554, 373] on form "[US_STATE] [US_STATE] Travel Package [US_STATE][GEOGRAPHIC_DATA] [US_STATE] Sta…" at bounding box center [750, 192] width 1501 height 1016
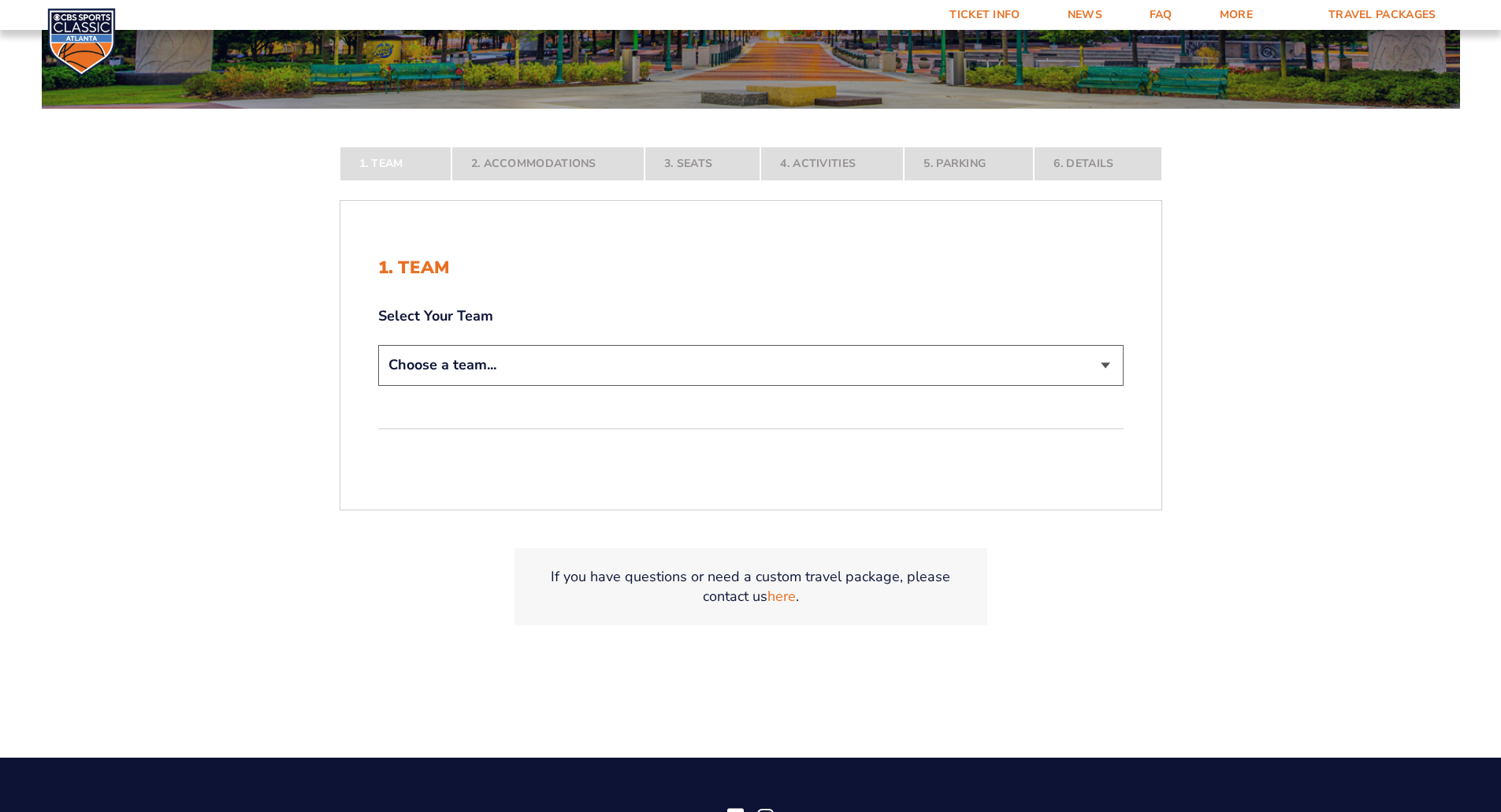
click at [1092, 365] on select "Choose a team... [US_STATE] Wildcats [US_STATE] State Buckeyes [US_STATE] Tar H…" at bounding box center [750, 364] width 746 height 40
select select "12956"
click at [378, 385] on select "Choose a team... [US_STATE] Wildcats [US_STATE] State Buckeyes [US_STATE] Tar H…" at bounding box center [750, 364] width 746 height 40
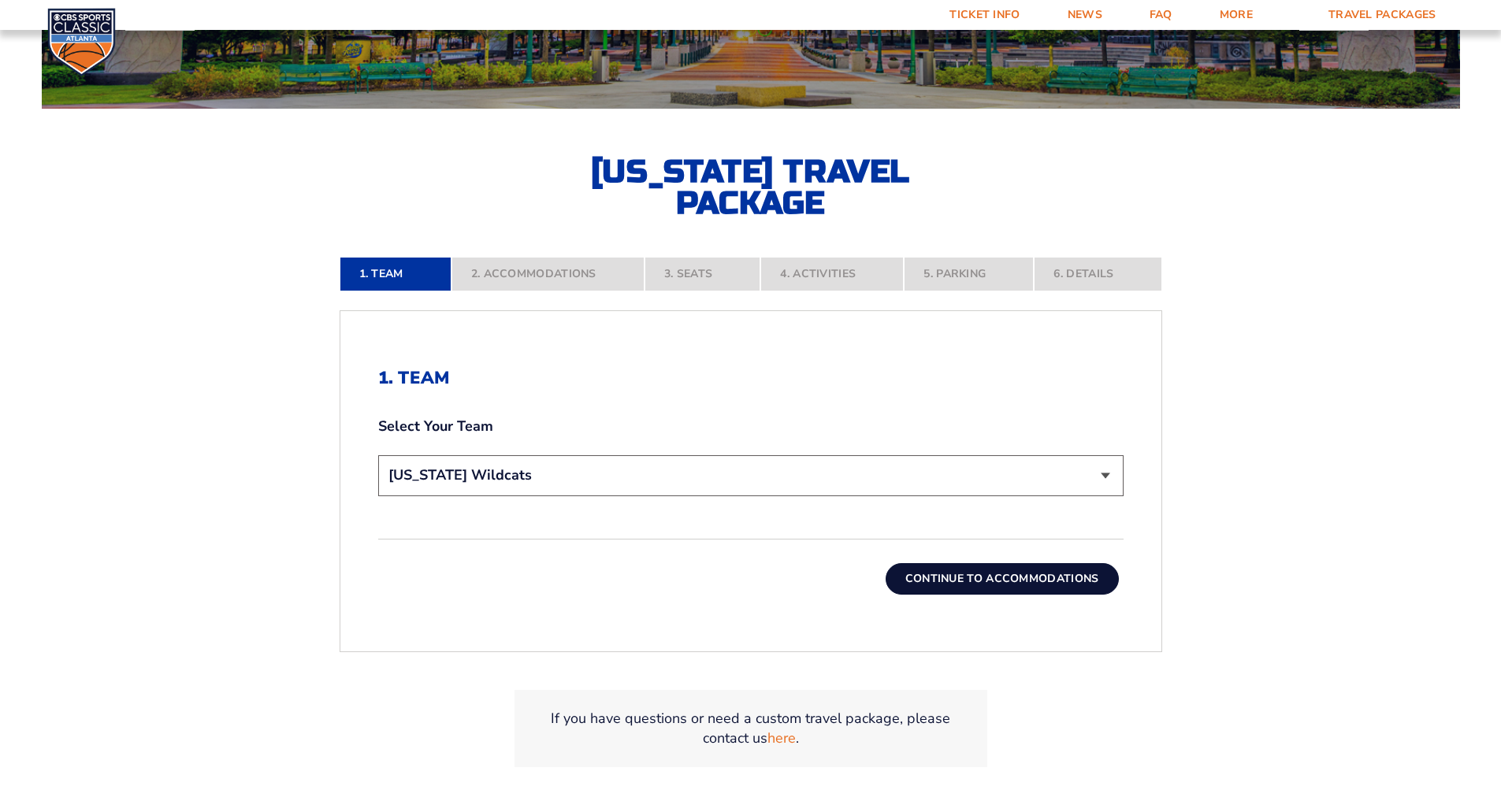
click at [976, 573] on button "Continue To Accommodations" at bounding box center [1002, 579] width 233 height 31
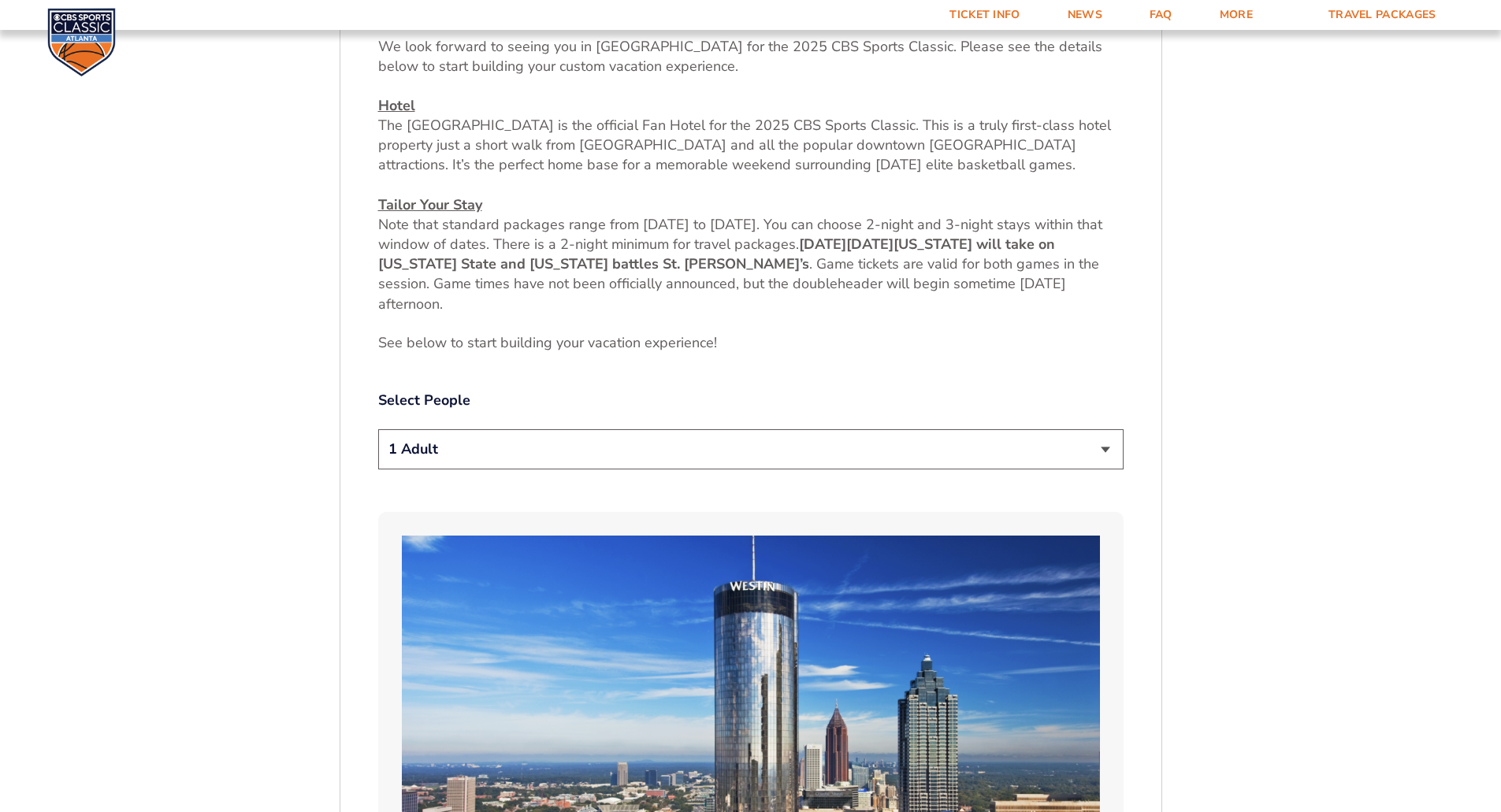
scroll to position [699, 0]
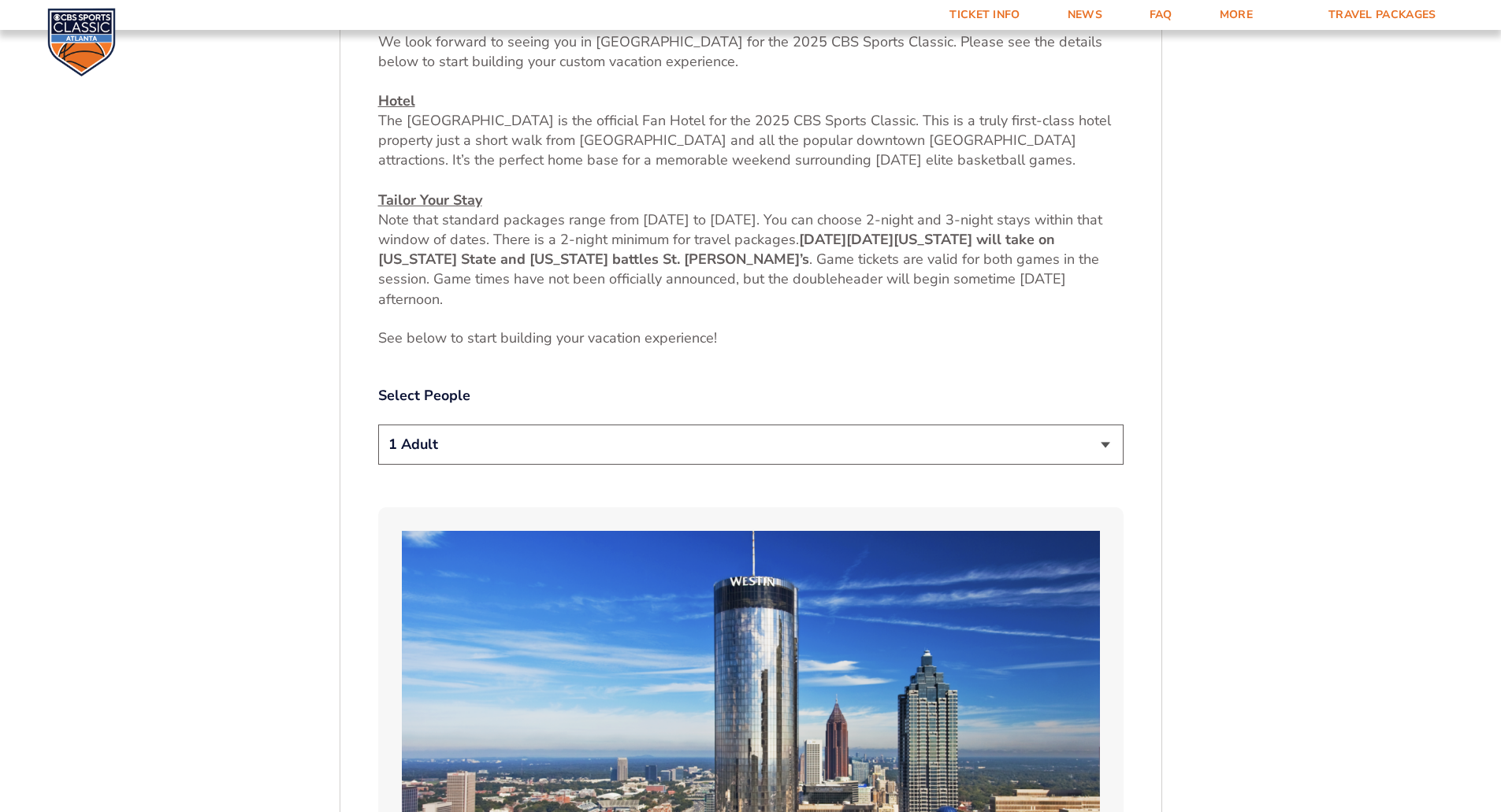
click at [1082, 447] on select "1 Adult 2 Adults 3 Adults 4 Adults 2 Adults + 1 Child 2 Adults + 2 Children 2 A…" at bounding box center [750, 444] width 746 height 40
select select "2 Adults"
click at [378, 424] on select "1 Adult 2 Adults 3 Adults 4 Adults 2 Adults + 1 Child 2 Adults + 2 Children 2 A…" at bounding box center [750, 444] width 746 height 40
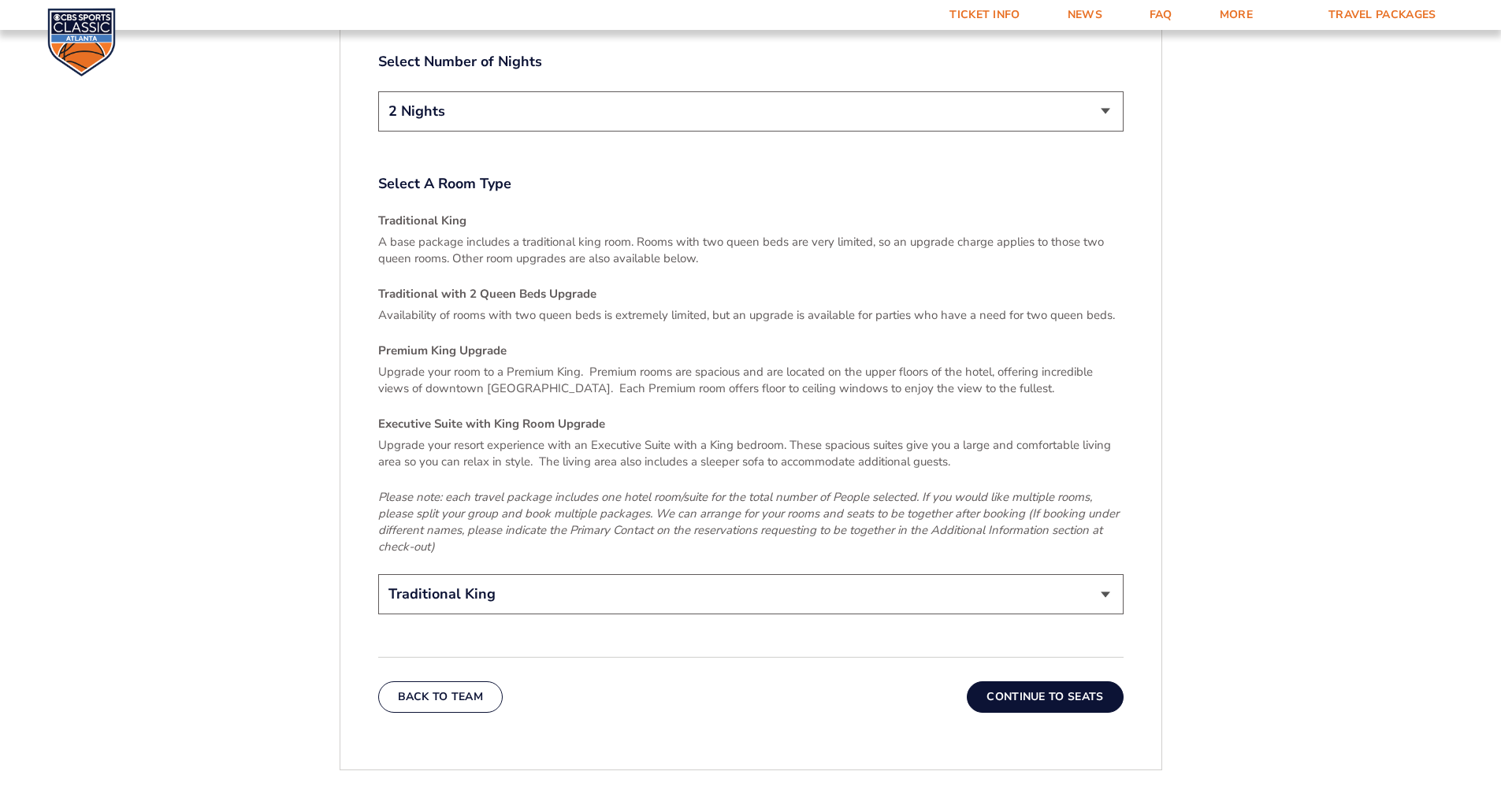
scroll to position [2354, 0]
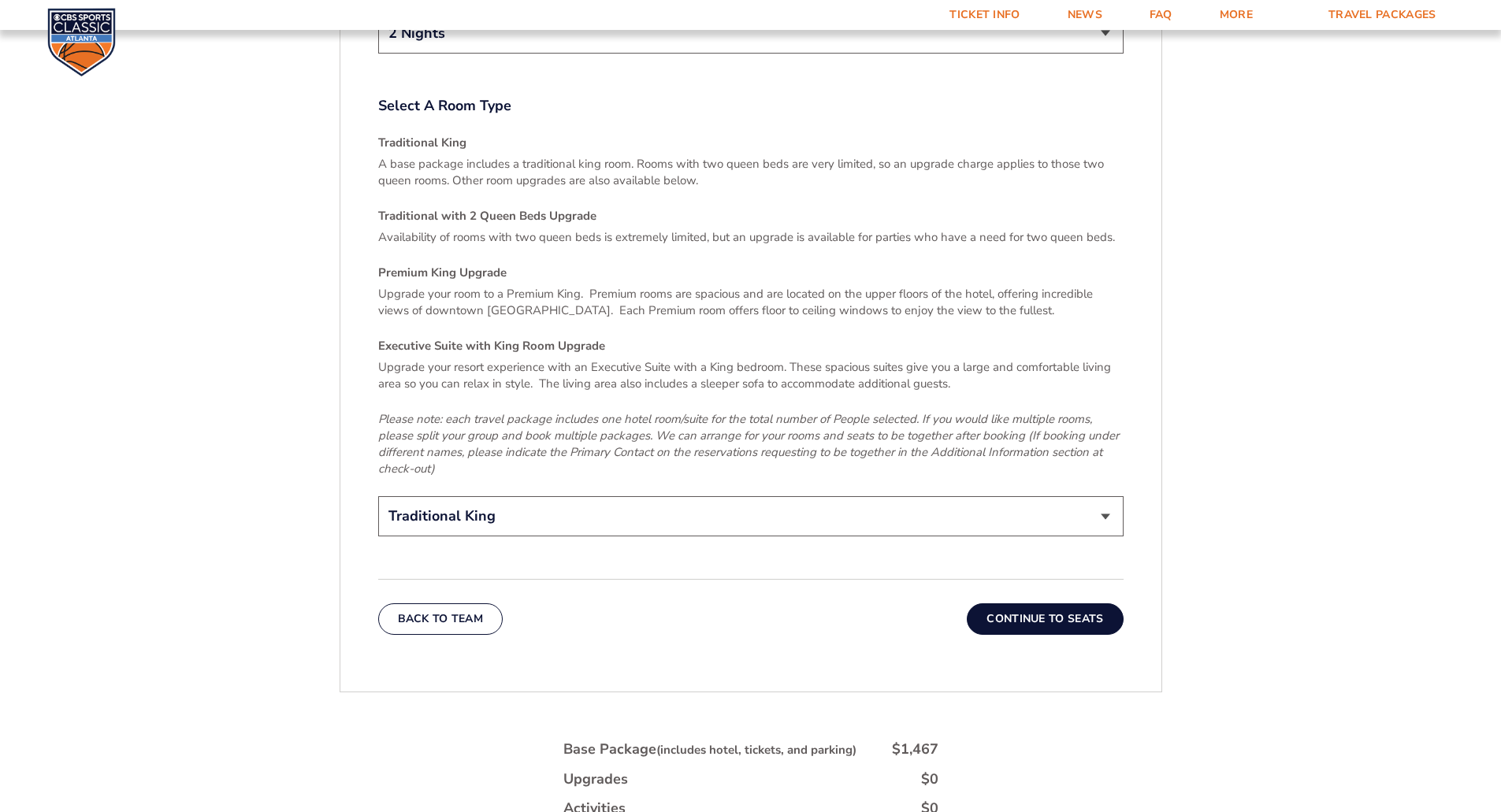
click at [1030, 604] on button "Continue To Seats" at bounding box center [1044, 620] width 156 height 31
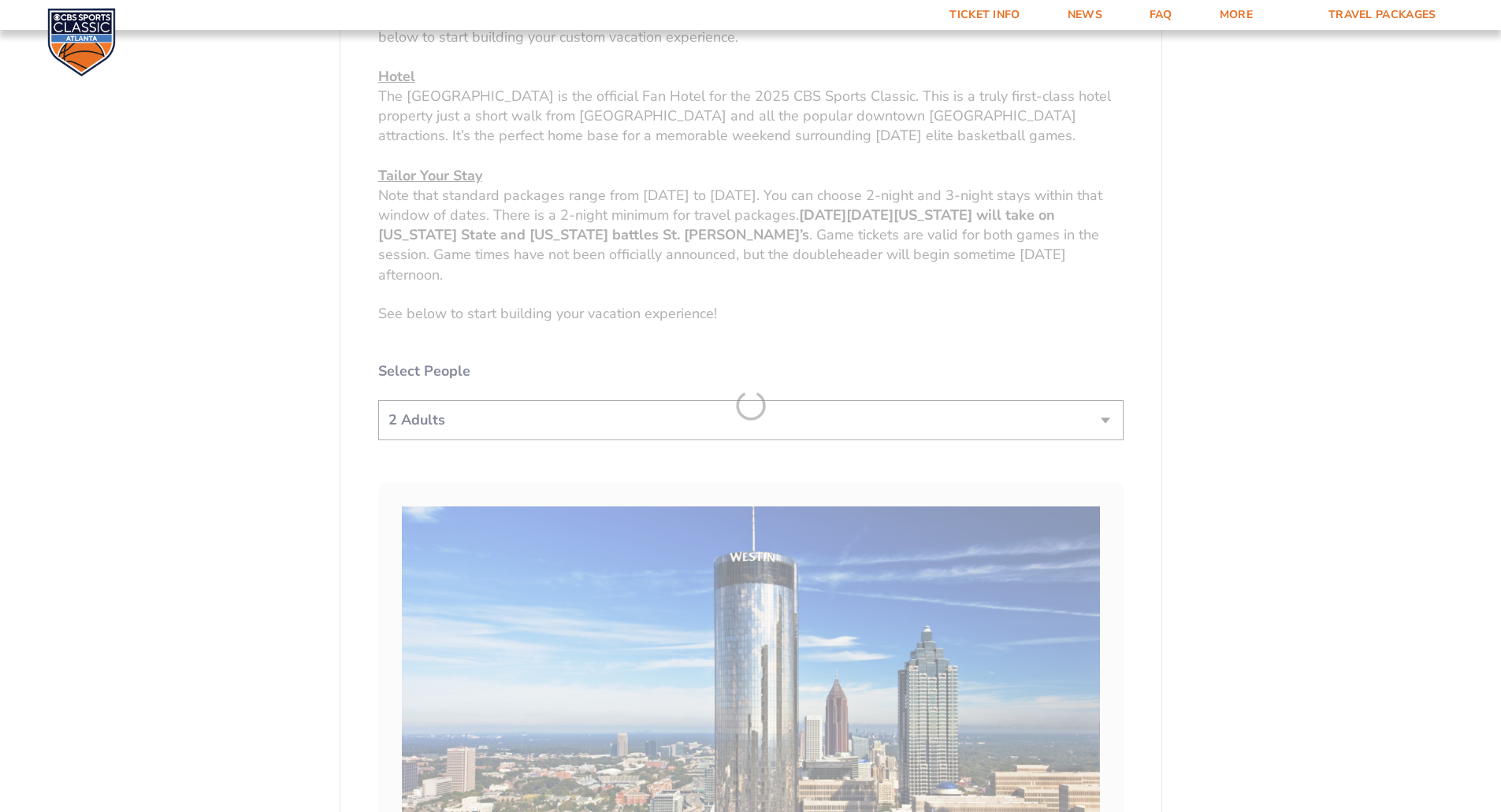
scroll to position [385, 0]
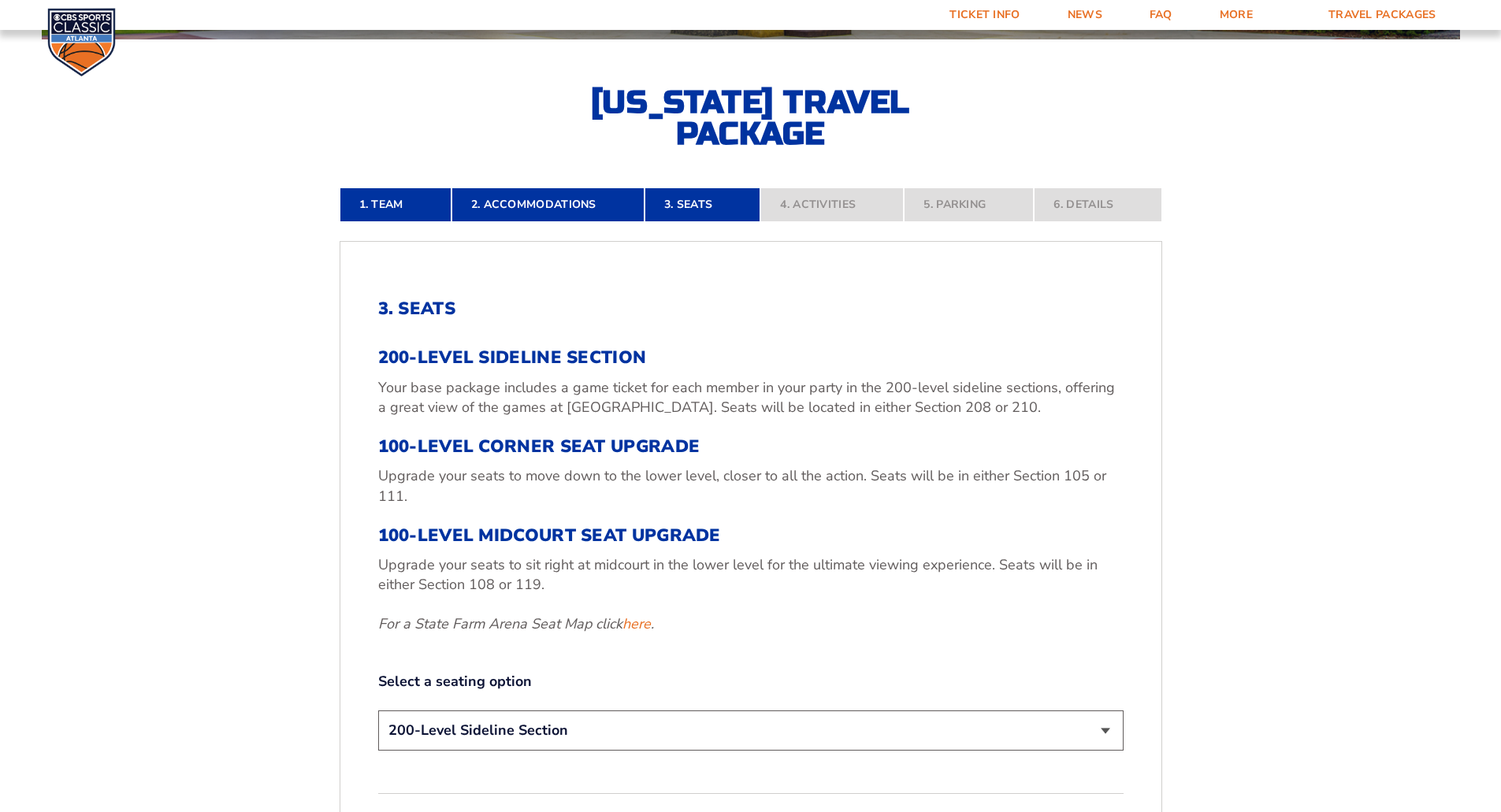
click at [703, 724] on select "200-Level Sideline Section 100-Level Corner Seat Upgrade (+$120 per person) 100…" at bounding box center [750, 731] width 746 height 40
select select "100-Level Corner Seat Upgrade"
click at [378, 711] on select "200-Level Sideline Section 100-Level Corner Seat Upgrade (+$120 per person) 100…" at bounding box center [750, 731] width 746 height 40
click at [639, 623] on link "here" at bounding box center [637, 624] width 28 height 20
click at [756, 734] on select "200-Level Sideline Section 100-Level Corner Seat Upgrade (+$120 per person) 100…" at bounding box center [750, 731] width 746 height 40
